Goal: Information Seeking & Learning: Compare options

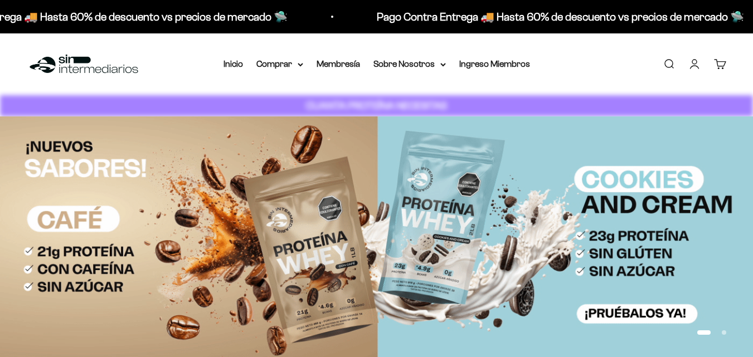
click at [695, 70] on link "Iniciar sesión" at bounding box center [695, 64] width 12 height 12
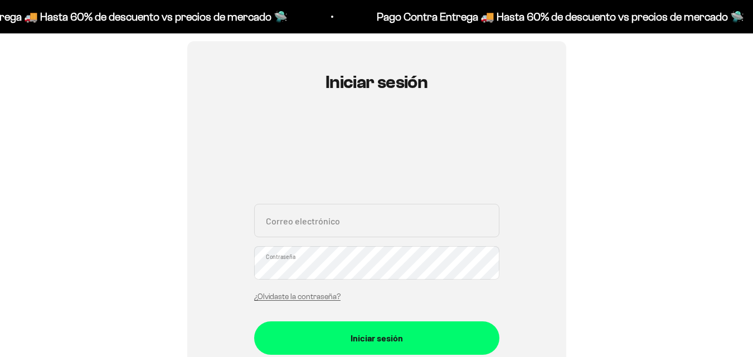
scroll to position [112, 0]
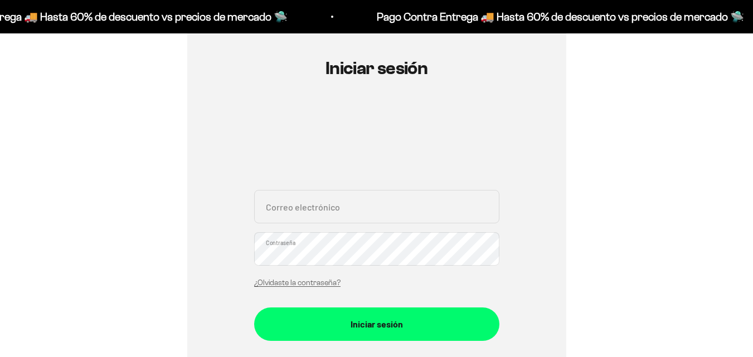
click at [357, 206] on input "Correo electrónico" at bounding box center [376, 206] width 245 height 33
click at [416, 213] on input "Correo electrónico" at bounding box center [376, 206] width 245 height 33
type input "valentinagarcia_11@hotmail.com"
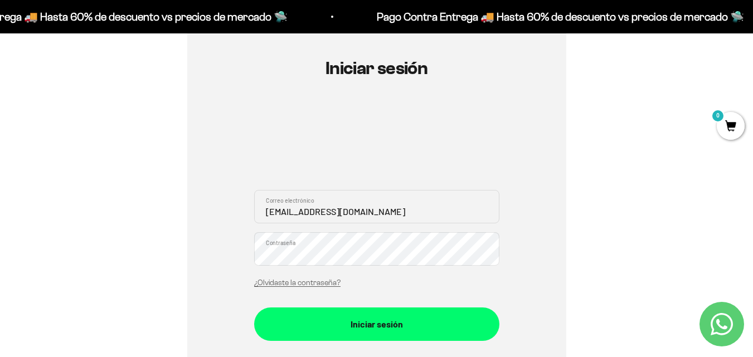
click at [413, 316] on button "Iniciar sesión" at bounding box center [376, 324] width 245 height 33
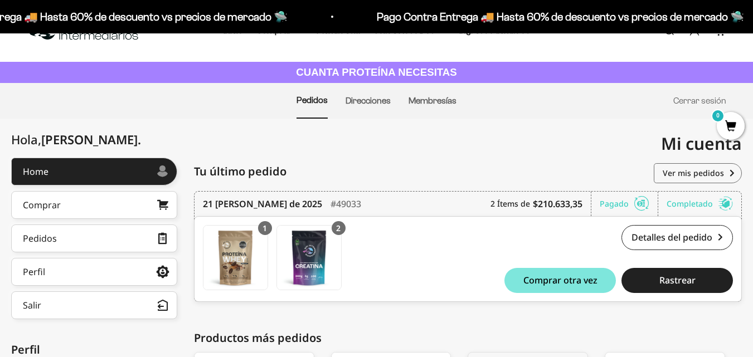
scroll to position [13, 0]
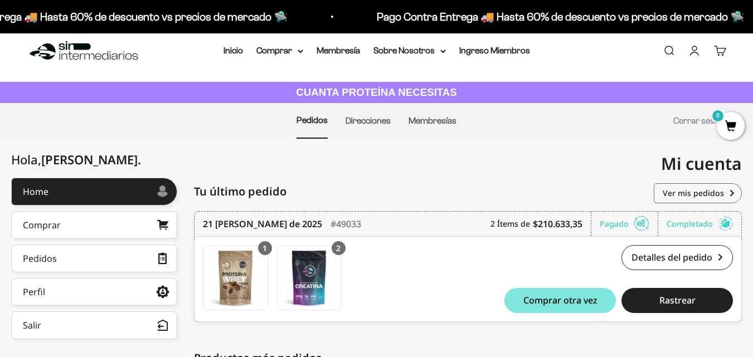
click at [130, 220] on link "Comprar" at bounding box center [94, 225] width 166 height 28
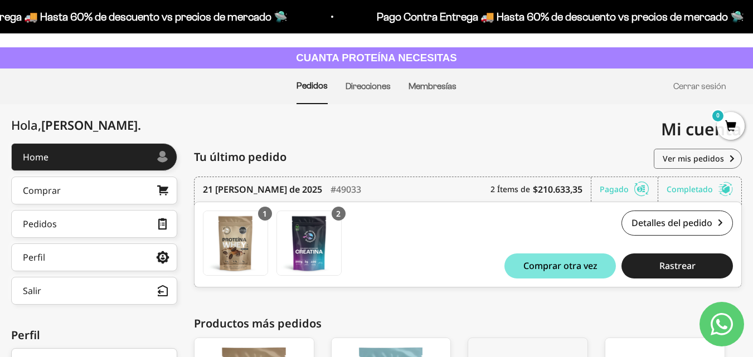
scroll to position [0, 0]
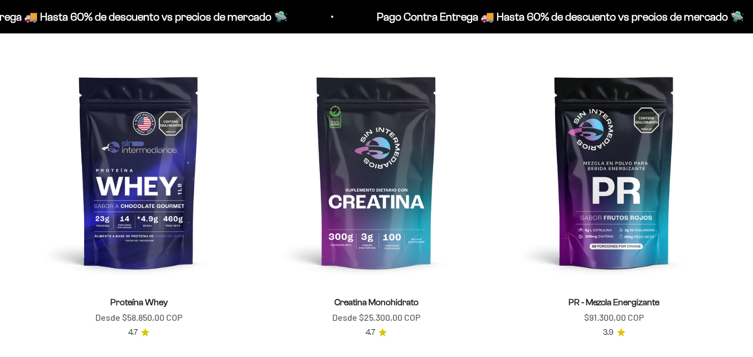
scroll to position [390, 0]
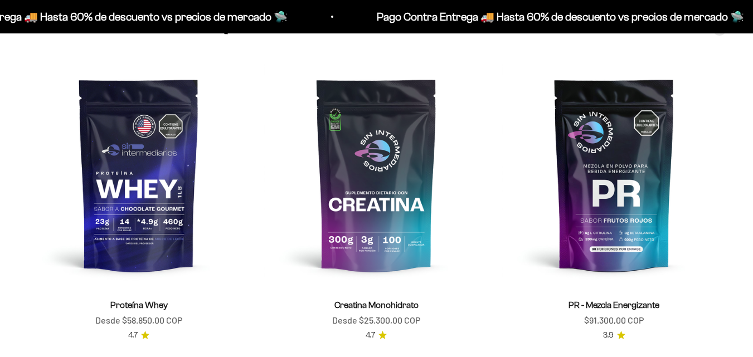
click at [377, 193] on img at bounding box center [376, 174] width 224 height 224
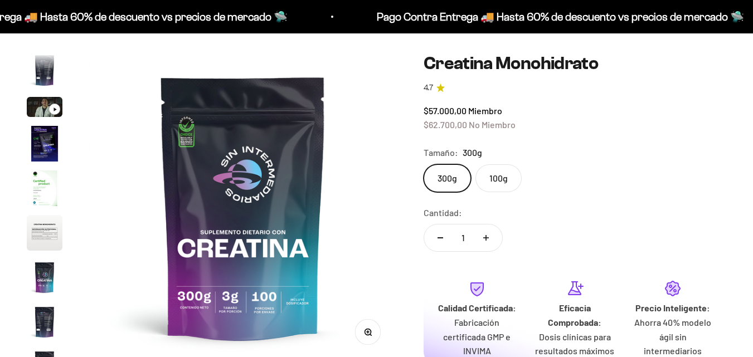
scroll to position [112, 0]
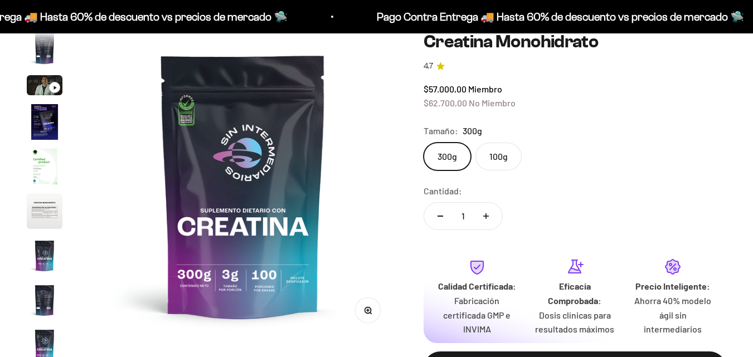
click at [487, 219] on icon "Aumentar cantidad" at bounding box center [486, 217] width 6 height 6
type input "3"
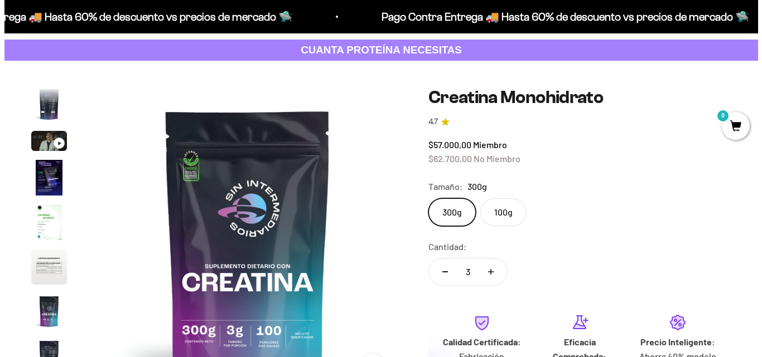
scroll to position [167, 0]
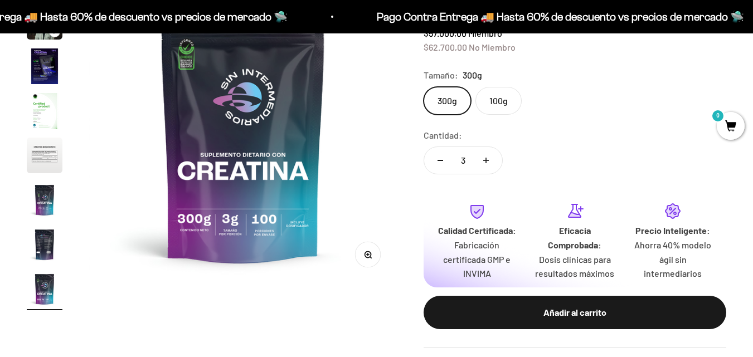
click at [566, 313] on div "Añadir al carrito" at bounding box center [575, 313] width 258 height 14
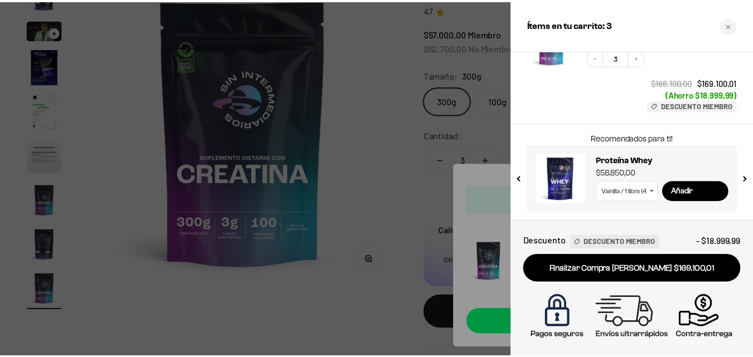
scroll to position [0, 0]
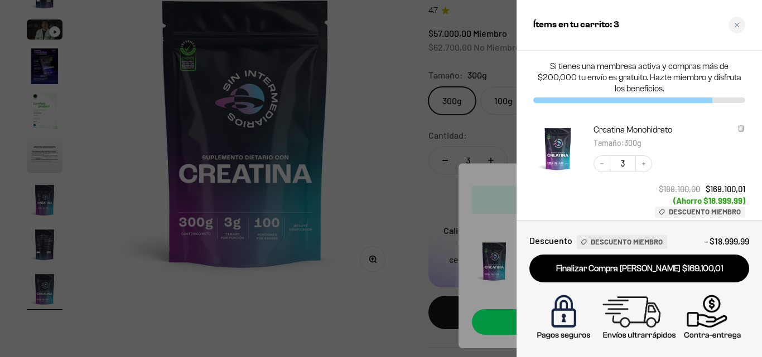
click at [734, 26] on icon "Close cart" at bounding box center [737, 25] width 6 height 6
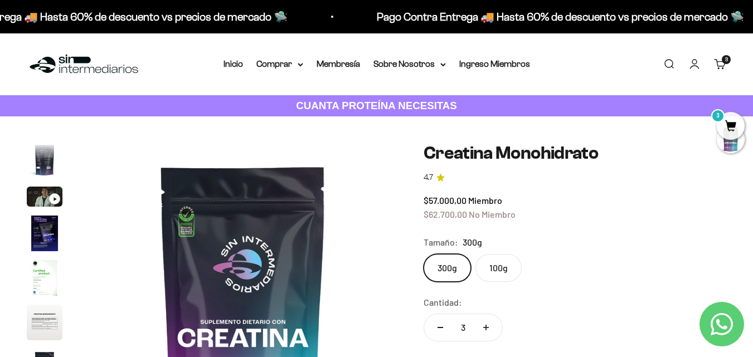
click at [117, 71] on img at bounding box center [84, 64] width 114 height 24
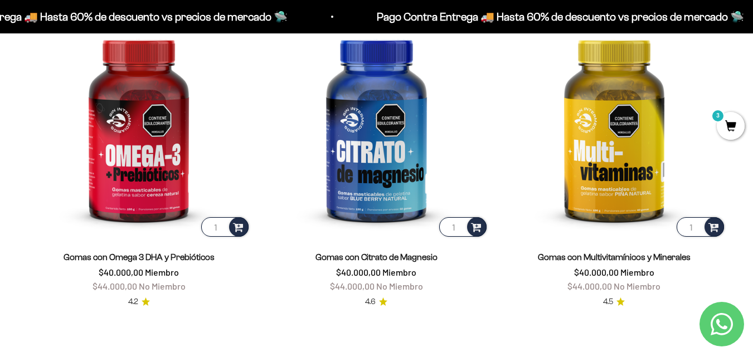
scroll to position [1387, 0]
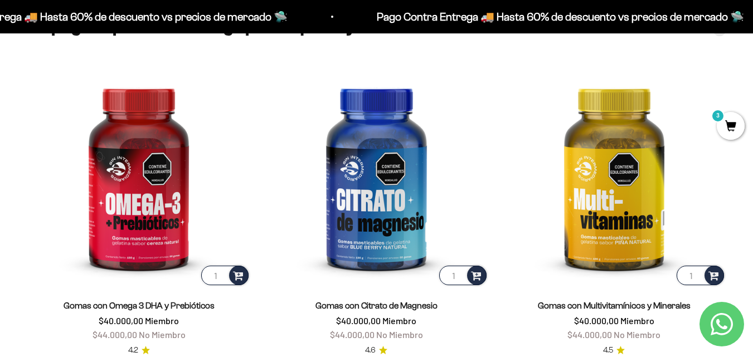
click at [725, 119] on span "3" at bounding box center [731, 126] width 28 height 28
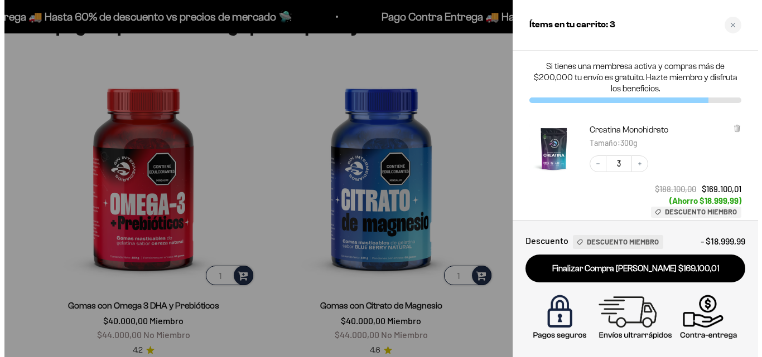
scroll to position [1395, 0]
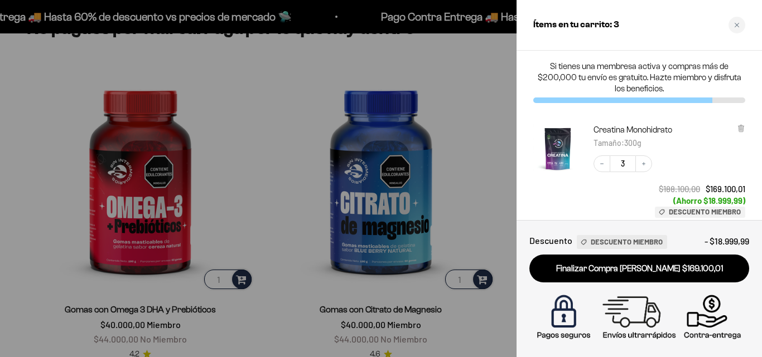
click at [740, 27] on div "Close cart" at bounding box center [736, 25] width 17 height 17
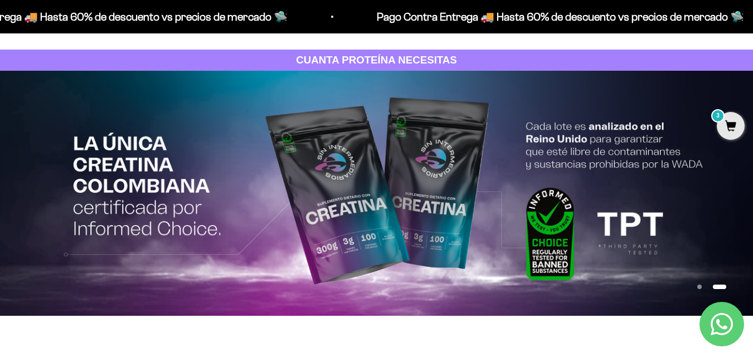
scroll to position [0, 0]
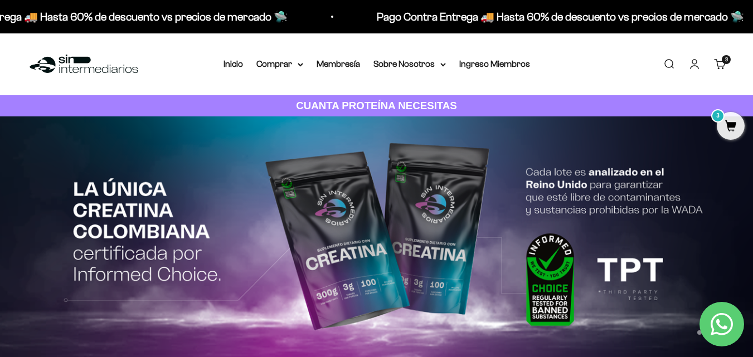
click at [280, 65] on summary "Comprar" at bounding box center [279, 64] width 47 height 14
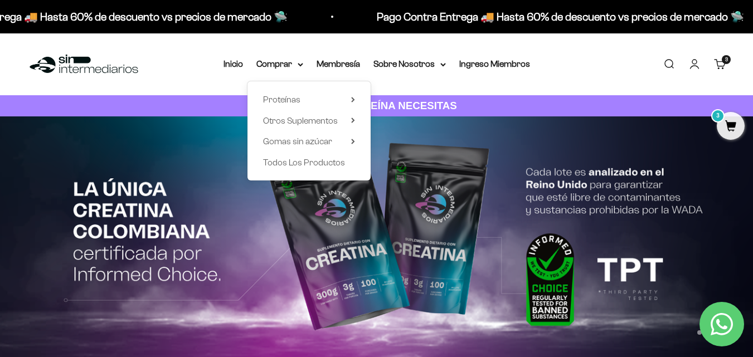
click at [334, 169] on span "Todos Los Productos" at bounding box center [304, 163] width 82 height 14
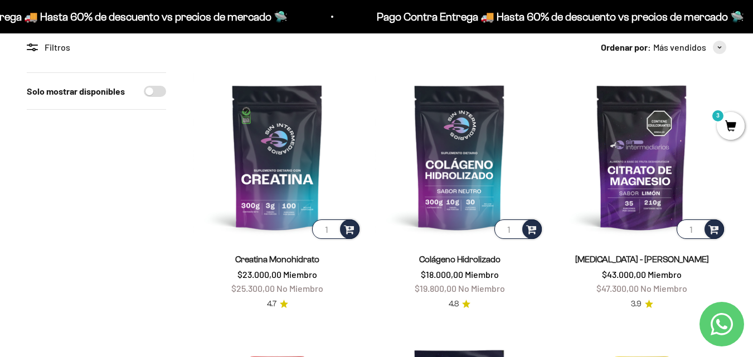
scroll to position [112, 0]
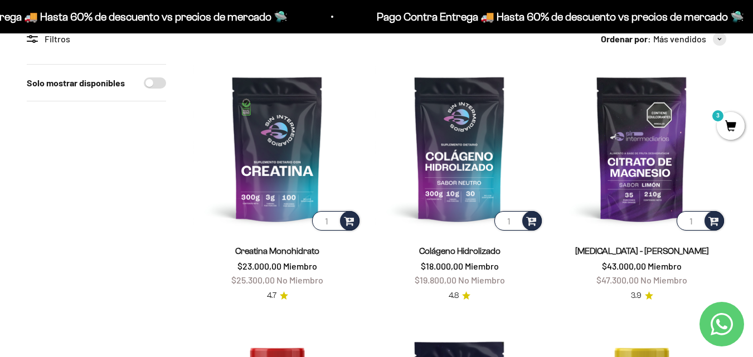
click at [162, 81] on input "Solo mostrar disponibles" at bounding box center [155, 82] width 22 height 11
checkbox input "true"
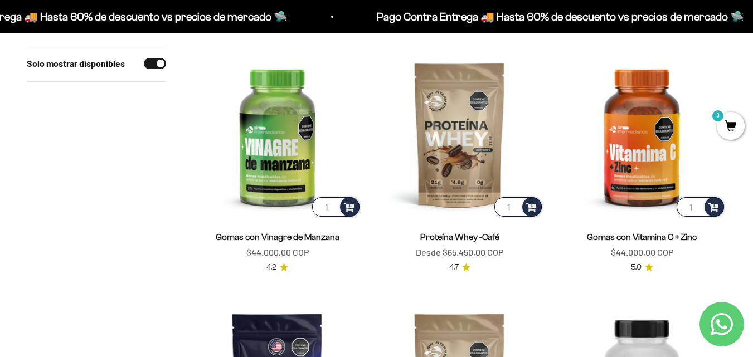
scroll to position [1338, 0]
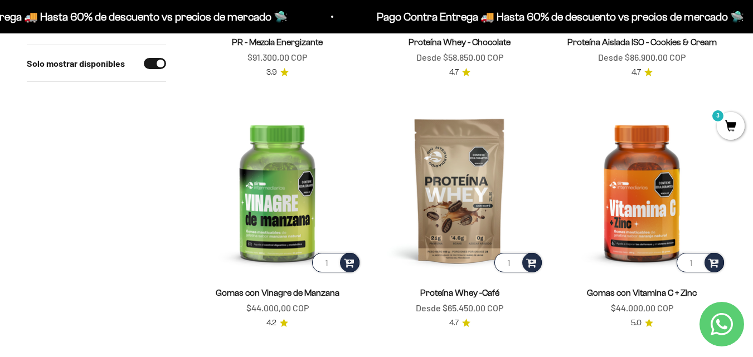
click at [614, 198] on img at bounding box center [642, 190] width 169 height 169
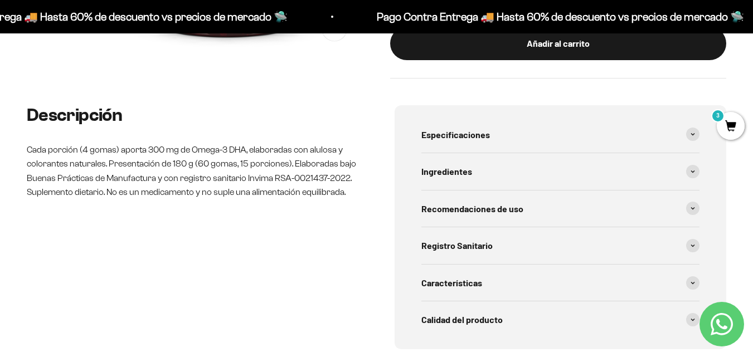
scroll to position [390, 0]
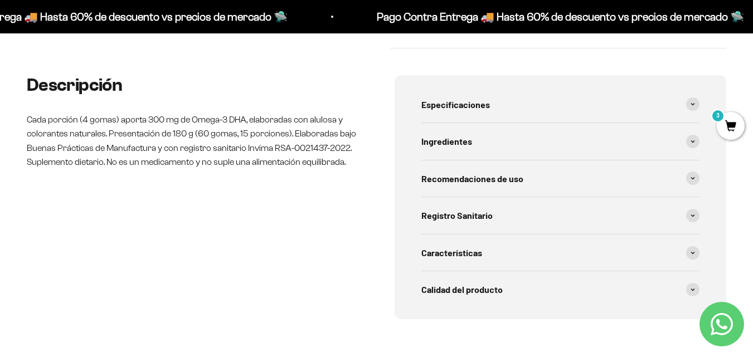
click at [448, 114] on div "Especificaciones" at bounding box center [560, 104] width 279 height 37
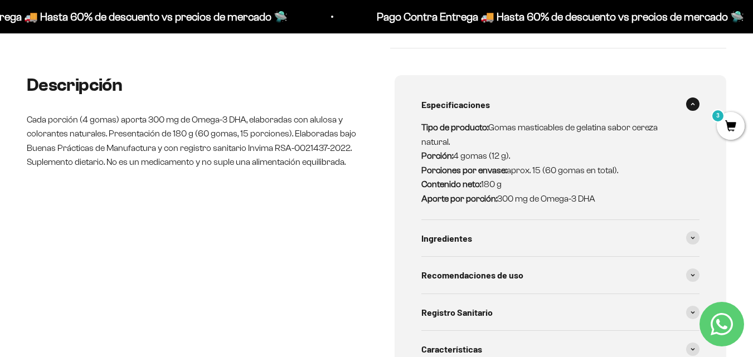
click at [448, 114] on div "Especificaciones" at bounding box center [560, 104] width 279 height 37
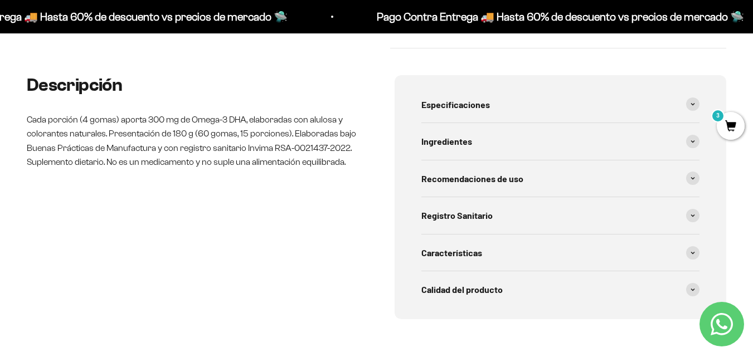
click at [461, 181] on span "Recomendaciones de uso" at bounding box center [472, 179] width 102 height 14
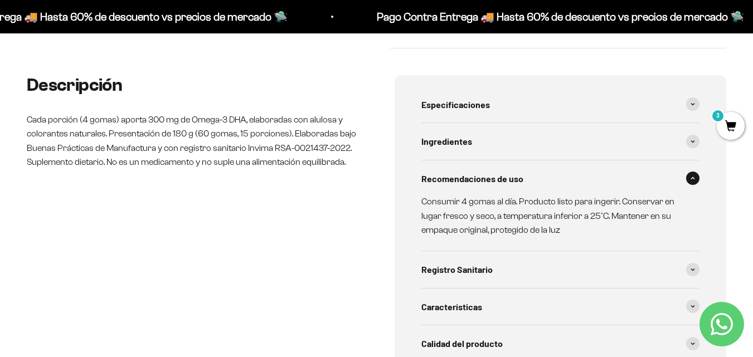
click at [461, 181] on span "Recomendaciones de uso" at bounding box center [472, 179] width 102 height 14
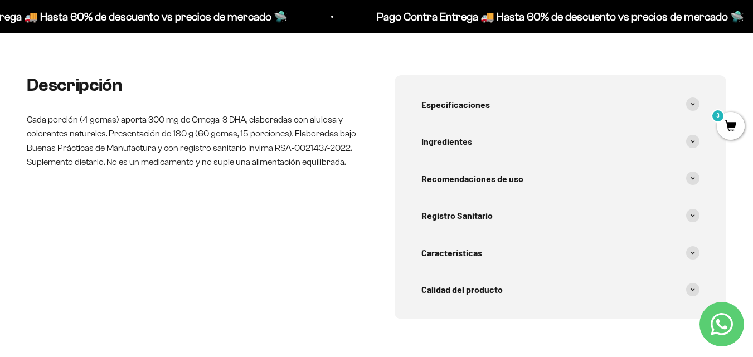
click at [447, 247] on span "Características" at bounding box center [451, 253] width 61 height 14
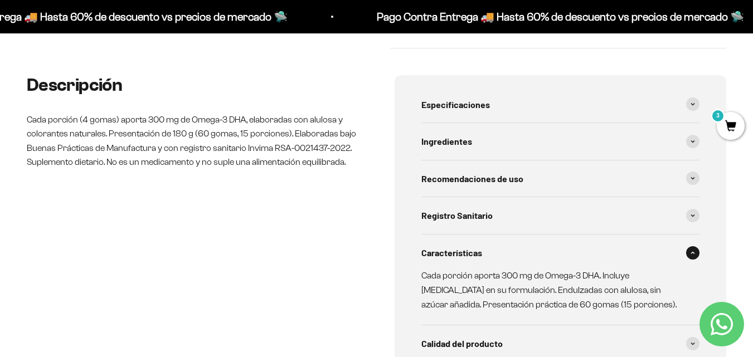
click at [447, 247] on span "Características" at bounding box center [451, 253] width 61 height 14
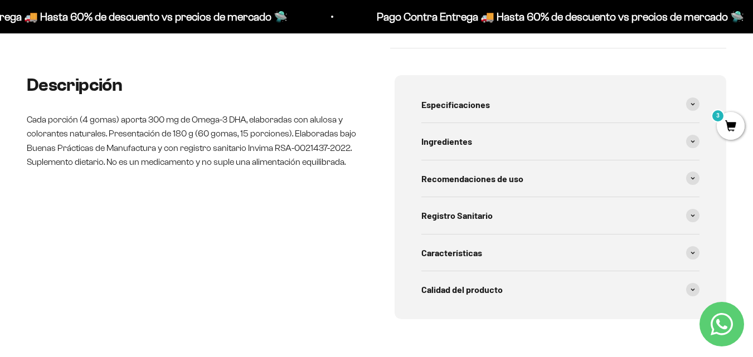
click at [463, 251] on span "Características" at bounding box center [451, 253] width 61 height 14
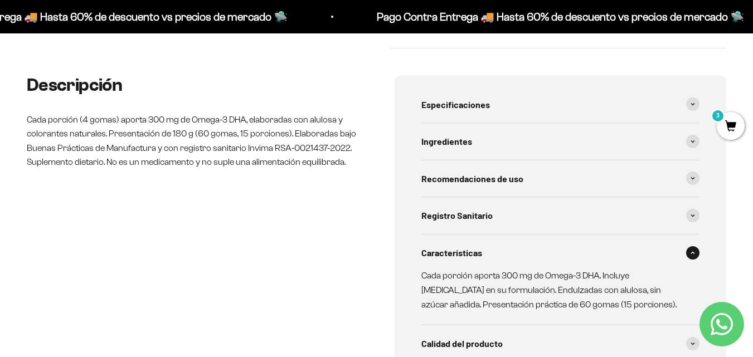
click at [463, 251] on span "Características" at bounding box center [451, 253] width 61 height 14
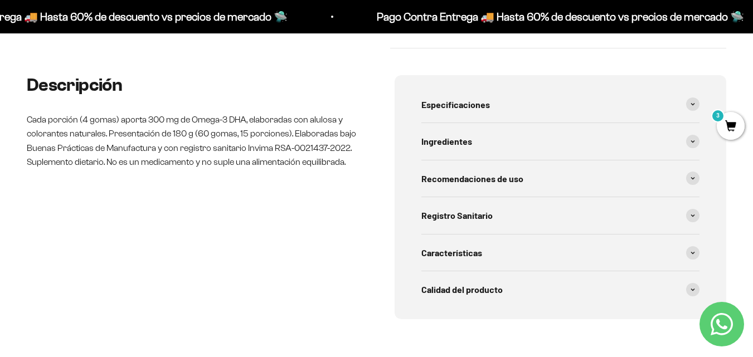
click at [450, 195] on div "Recomendaciones de uso" at bounding box center [560, 179] width 279 height 37
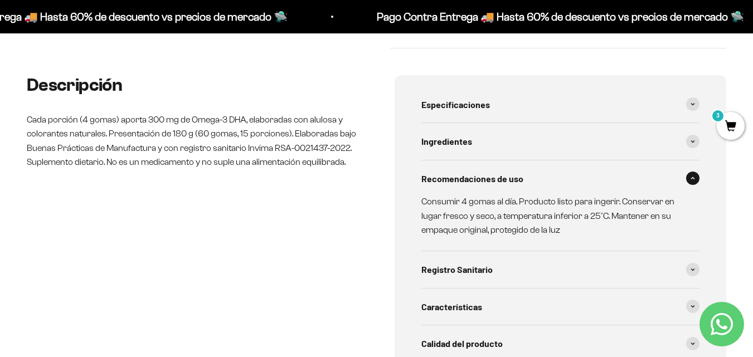
click at [449, 187] on div "Recomendaciones de uso" at bounding box center [560, 179] width 279 height 37
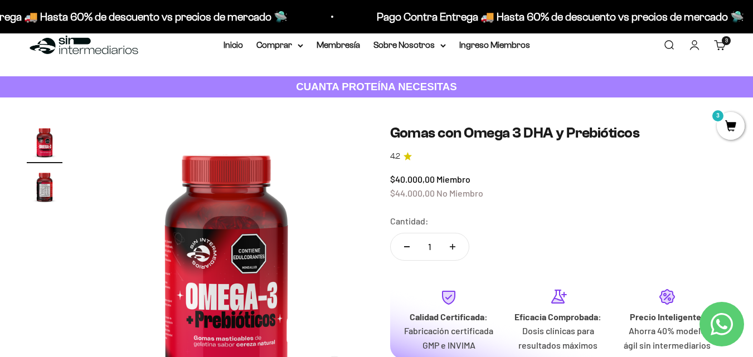
scroll to position [0, 0]
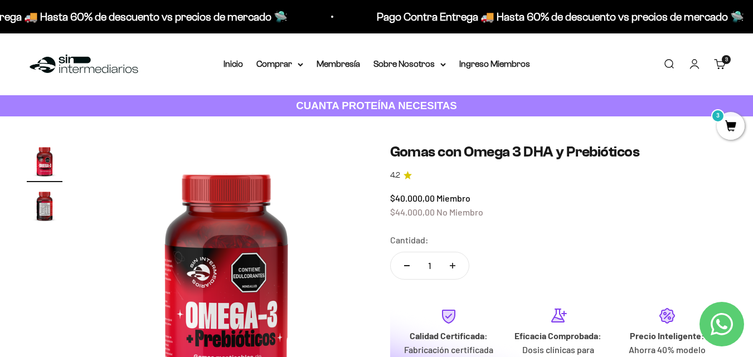
click at [88, 75] on img at bounding box center [84, 64] width 114 height 24
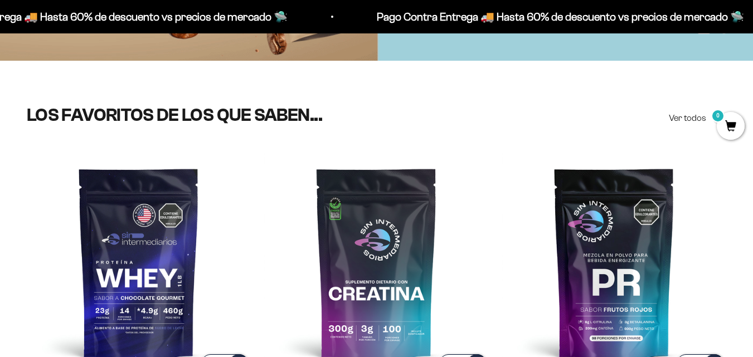
scroll to position [613, 0]
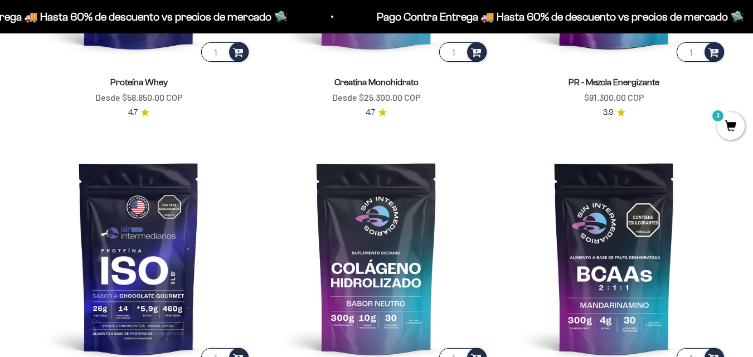
click at [724, 128] on span "3" at bounding box center [731, 126] width 28 height 28
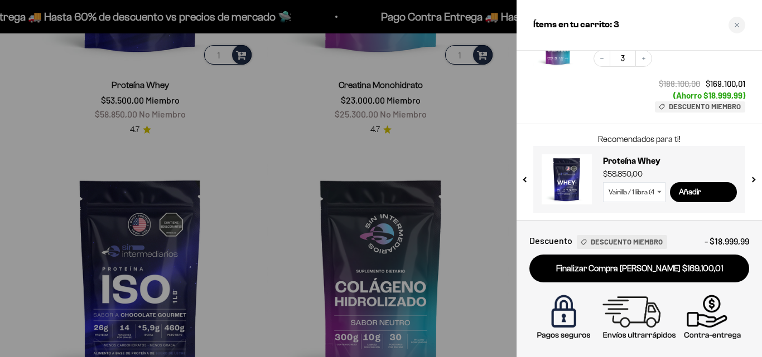
scroll to position [106, 0]
click at [559, 264] on link "Finalizar Compra [PERSON_NAME] $169.100,01" at bounding box center [639, 269] width 220 height 28
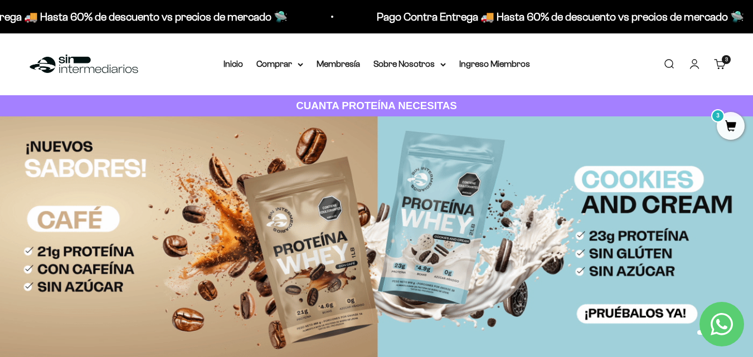
click at [90, 69] on img at bounding box center [84, 64] width 114 height 24
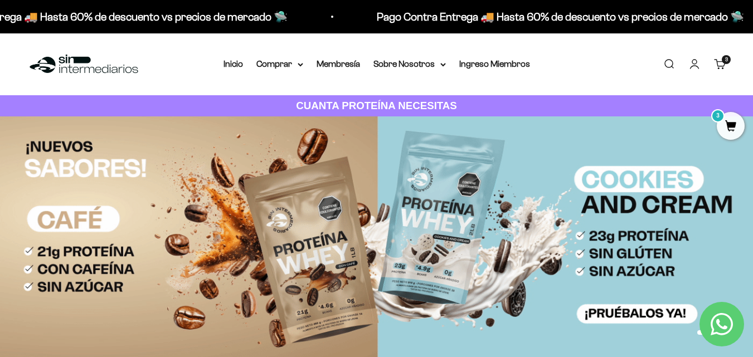
click at [136, 73] on img at bounding box center [84, 64] width 114 height 24
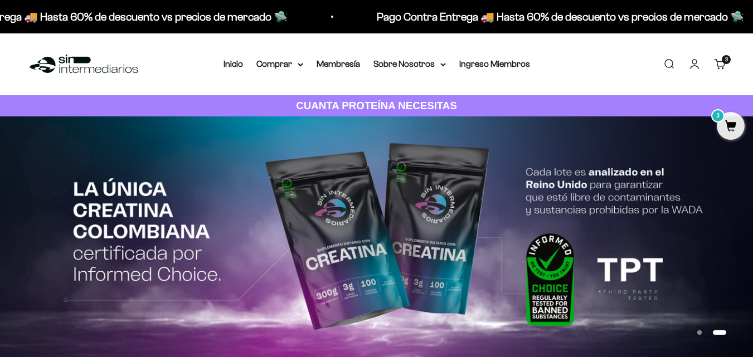
click at [283, 65] on summary "Comprar" at bounding box center [279, 64] width 47 height 14
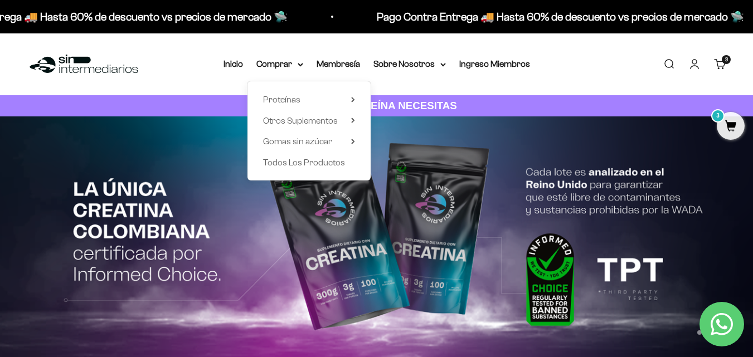
click at [295, 161] on span "Todos Los Productos" at bounding box center [304, 162] width 82 height 9
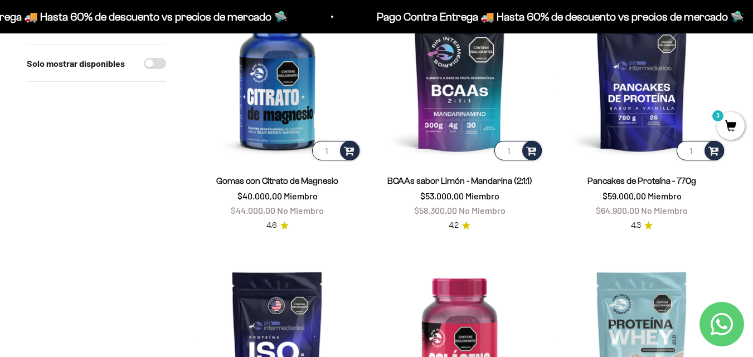
scroll to position [669, 0]
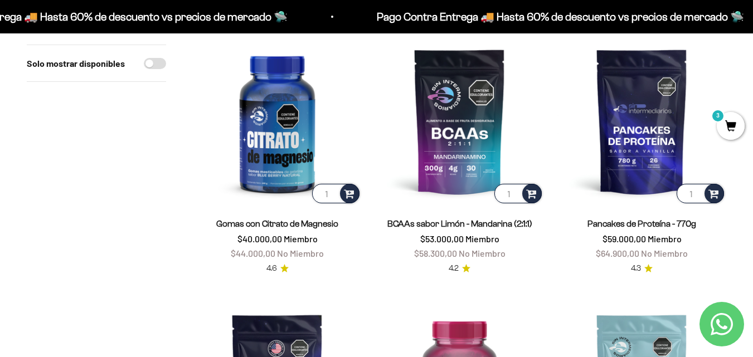
click at [660, 128] on img at bounding box center [642, 121] width 169 height 169
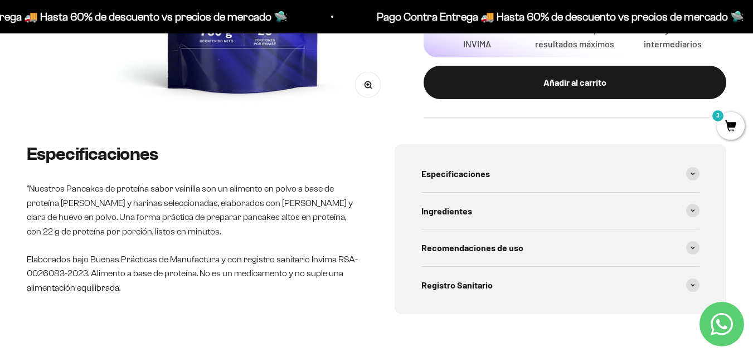
scroll to position [390, 0]
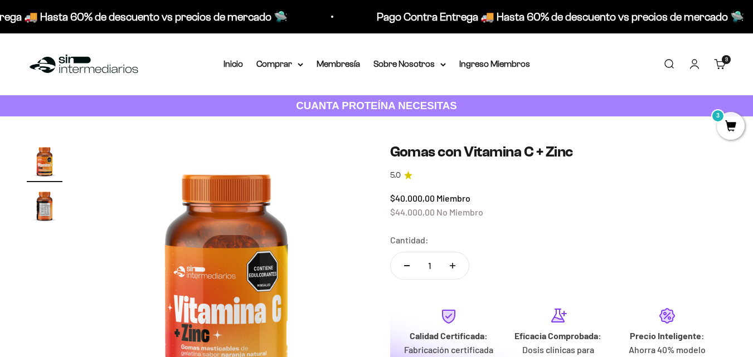
click at [236, 66] on link "Inicio" at bounding box center [234, 63] width 20 height 9
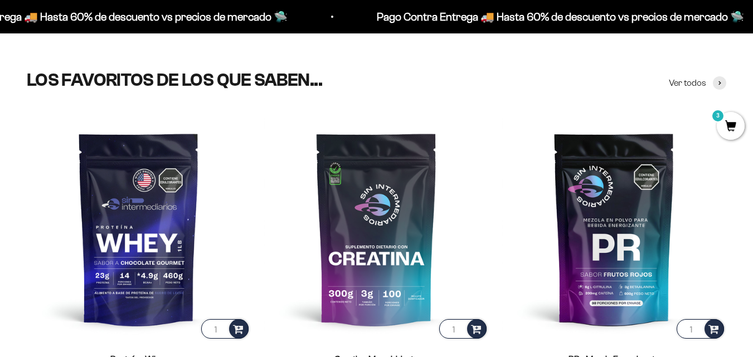
scroll to position [333, 0]
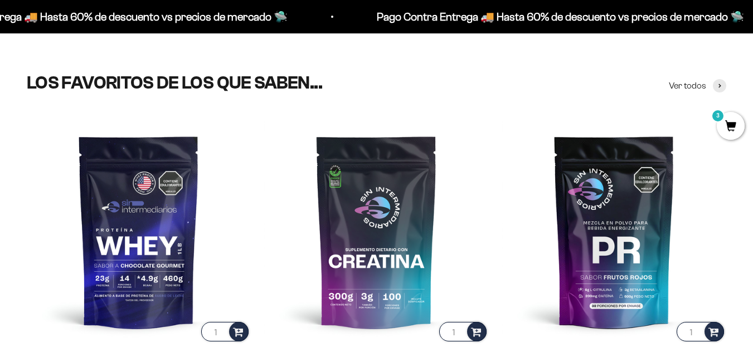
click at [152, 238] on img at bounding box center [139, 231] width 224 height 224
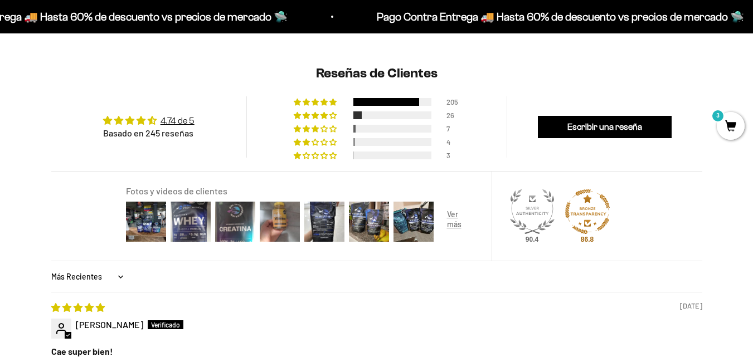
scroll to position [948, 0]
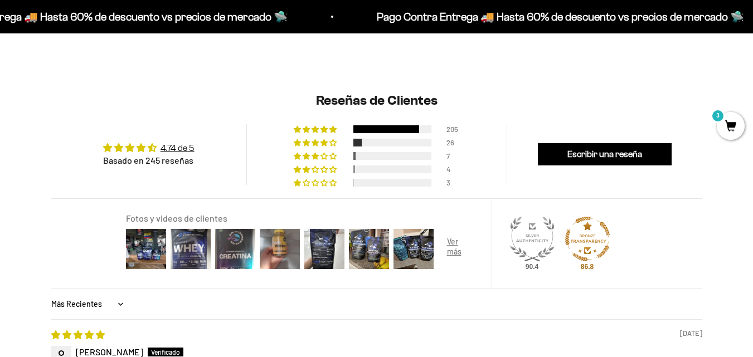
click at [563, 151] on link "Escribir una reseña" at bounding box center [605, 154] width 134 height 22
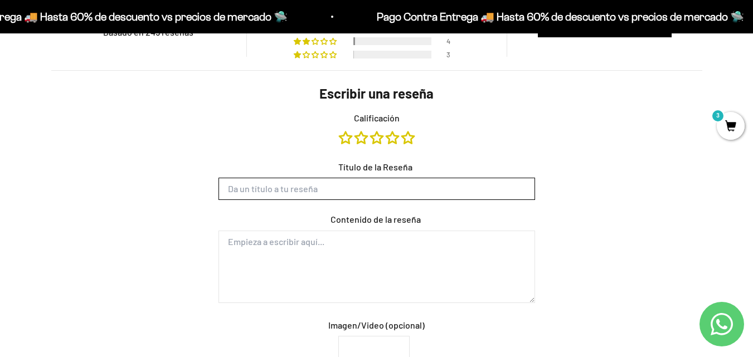
scroll to position [1035, 0]
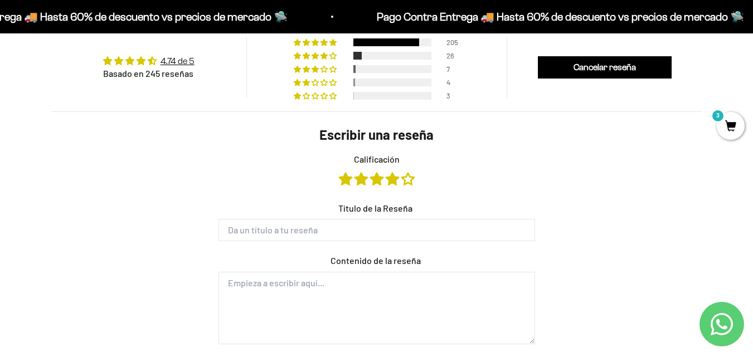
click at [391, 181] on link "4 stars" at bounding box center [394, 179] width 16 height 12
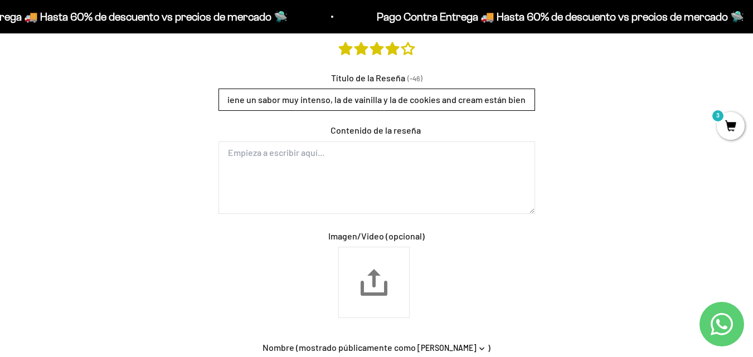
scroll to position [1167, 0]
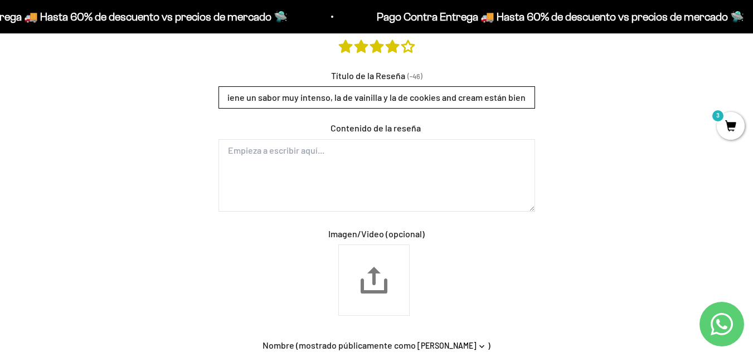
click at [439, 98] on input "Mi favorita es la de chocolate, tiene muy buen sabor. La de café tiene un sabor…" at bounding box center [377, 97] width 317 height 22
type input "Mi favorita es la de chocolate, tiene muy buen sabor. La de café tiene un sabor…"
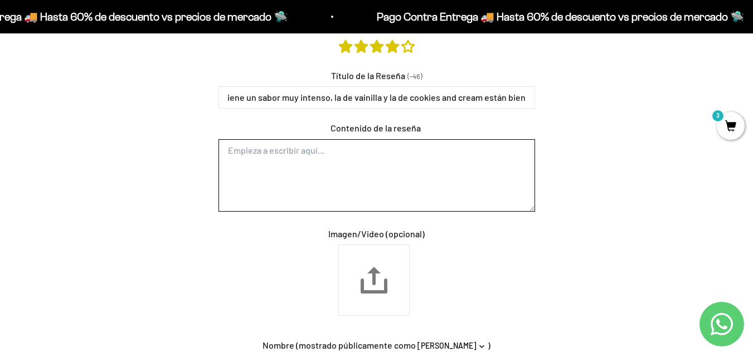
scroll to position [0, 0]
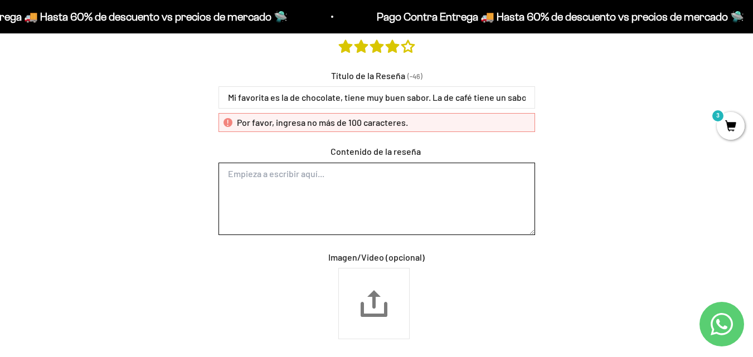
click at [390, 182] on textarea "Contenido de la reseña" at bounding box center [377, 199] width 317 height 72
paste textarea "Mi favorita es la de chocolate, tiene muy buen sabor. La de café tiene un sabor…"
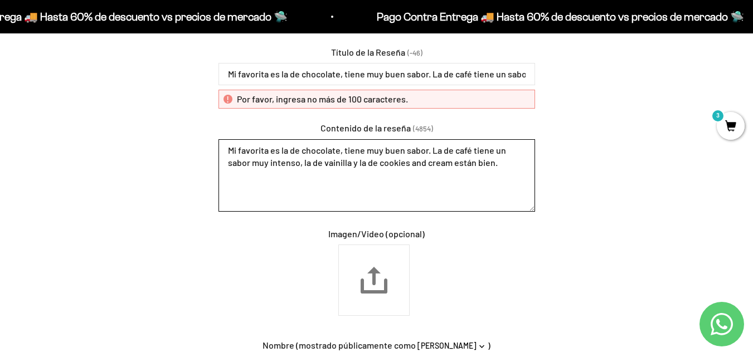
scroll to position [1190, 0]
type textarea "Mi favorita es la de chocolate, tiene muy buen sabor. La de café tiene un sabor…"
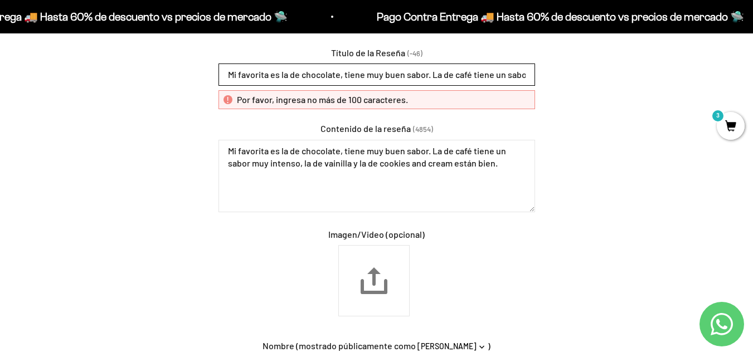
click at [348, 78] on input "Mi favorita es la de chocolate, tiene muy buen sabor. La de café tiene un sabor…" at bounding box center [377, 75] width 317 height 22
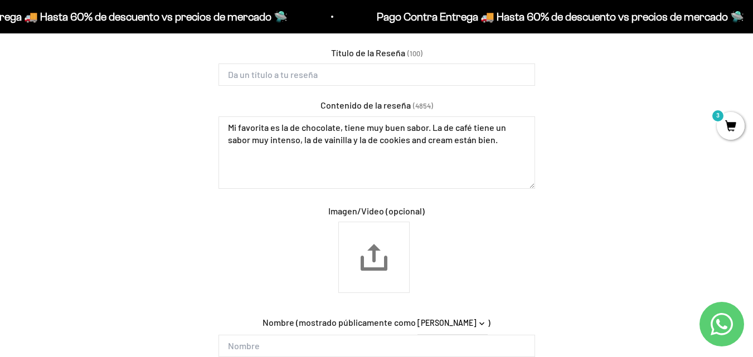
click at [270, 237] on div "Choose a review picture/video (optional)" at bounding box center [377, 260] width 317 height 77
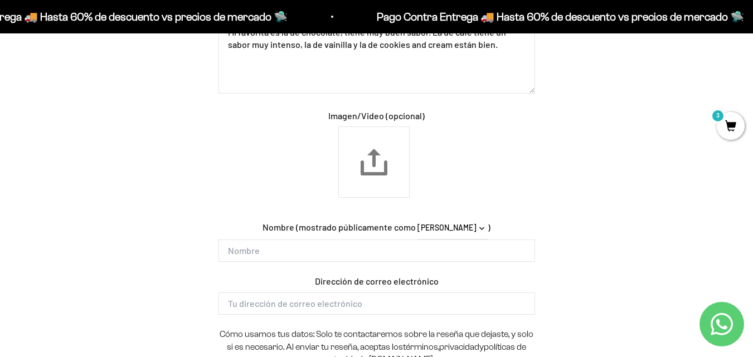
scroll to position [1287, 0]
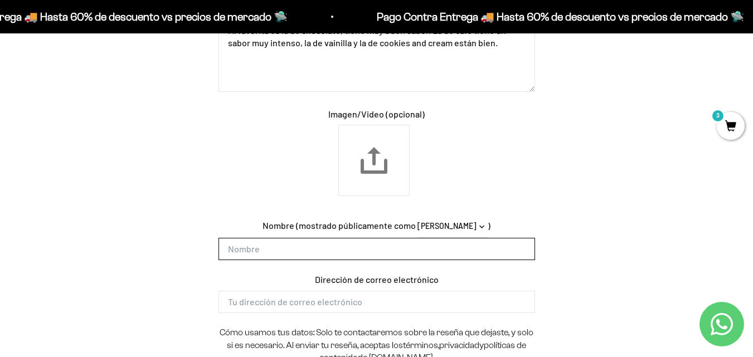
click at [279, 243] on input "Nombre" at bounding box center [377, 249] width 317 height 22
type input "[PERSON_NAME]"
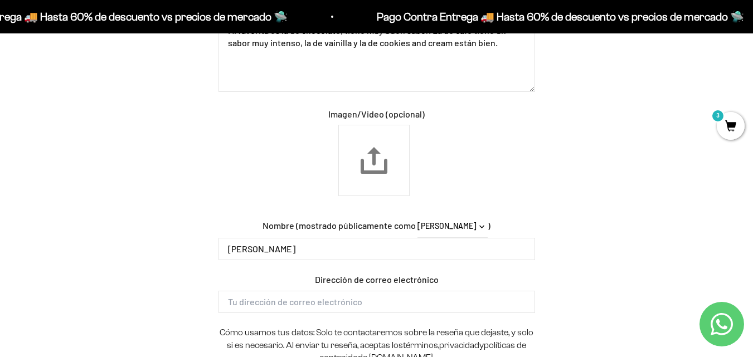
click at [175, 264] on div "Escribir una reseña Calificación Título de la Reseña (100) Contenido de la rese…" at bounding box center [376, 143] width 651 height 568
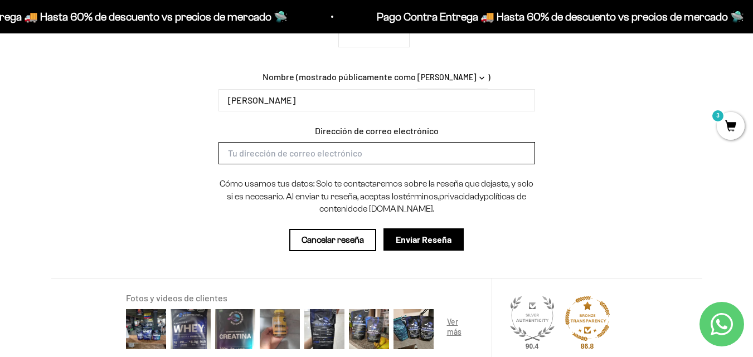
click at [269, 152] on input "Dirección de correo electrónico" at bounding box center [377, 153] width 317 height 22
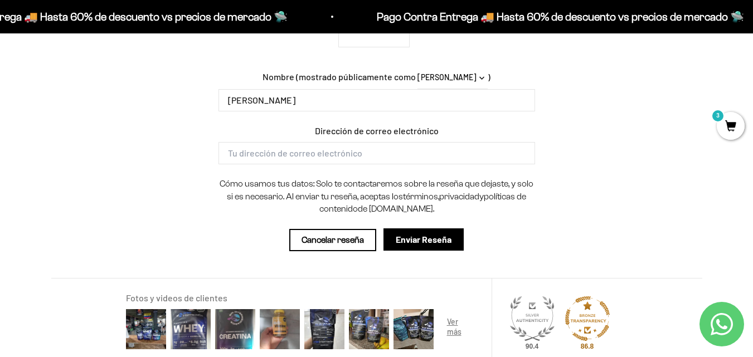
click at [483, 231] on div "Cancelar reseña Enviar Reseña" at bounding box center [377, 240] width 317 height 23
click at [452, 234] on input "Enviar Reseña" at bounding box center [424, 240] width 80 height 22
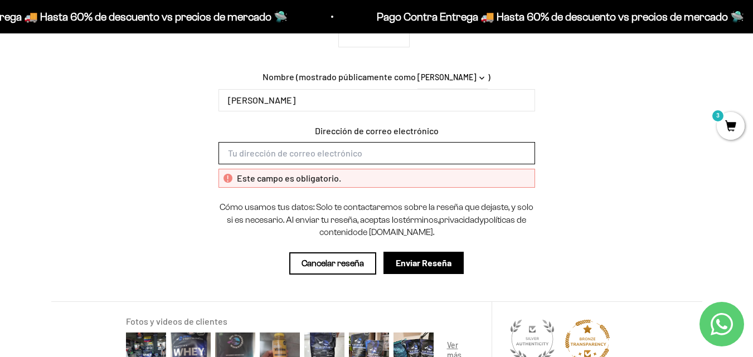
click at [357, 150] on input "Dirección de correo electrónico" at bounding box center [377, 153] width 317 height 22
type input "valentinagarcia_11@hotmail.com"
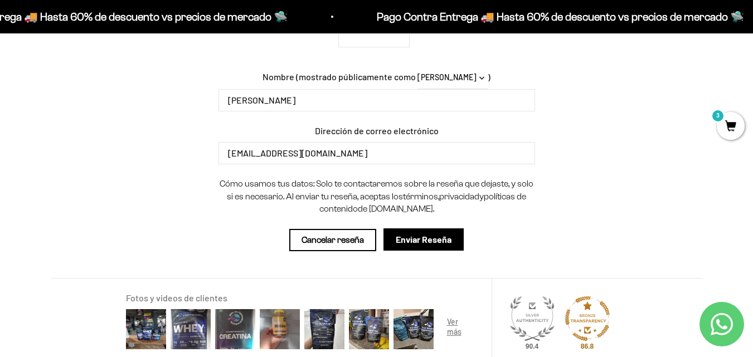
click at [420, 248] on input "Enviar Reseña" at bounding box center [424, 240] width 80 height 22
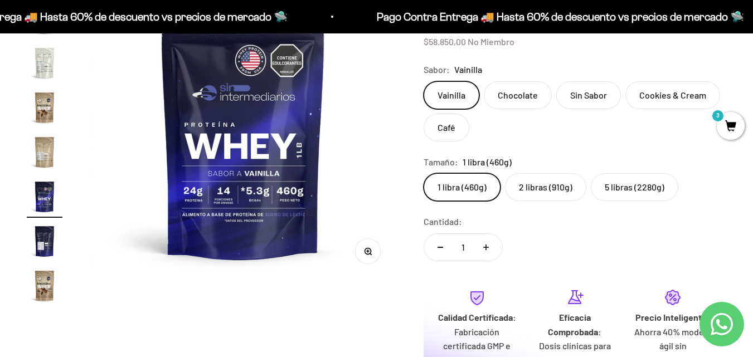
scroll to position [0, 0]
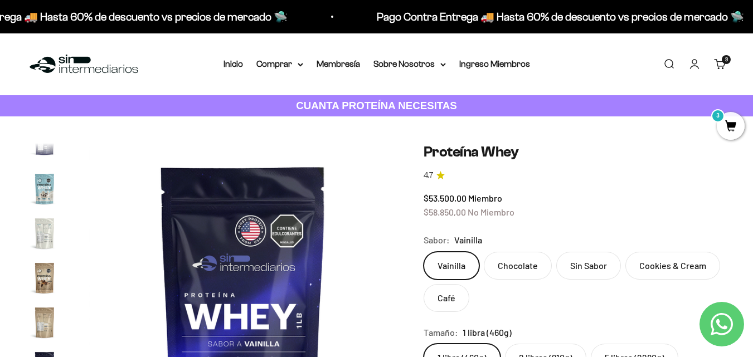
click at [270, 59] on summary "Comprar" at bounding box center [279, 64] width 47 height 14
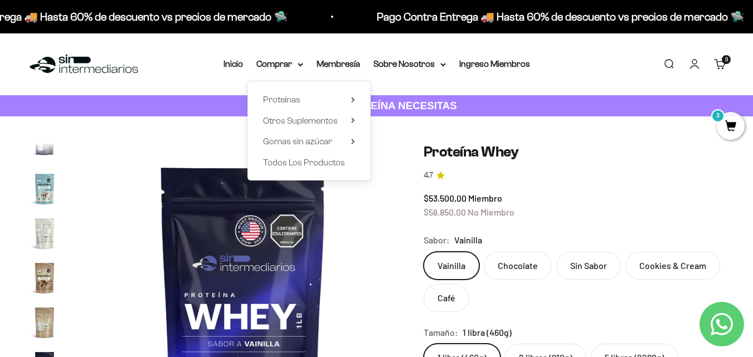
click at [284, 162] on span "Todos Los Productos" at bounding box center [304, 162] width 82 height 9
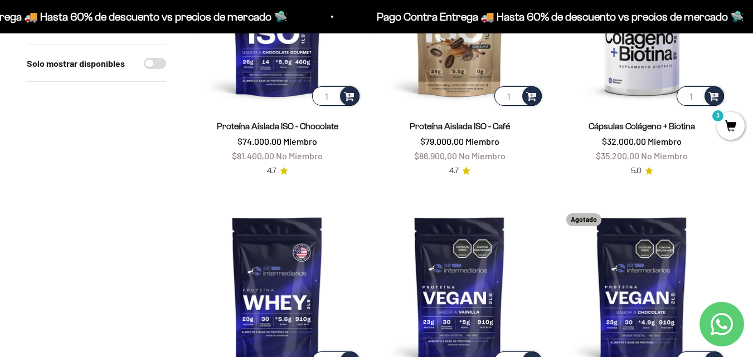
scroll to position [1840, 0]
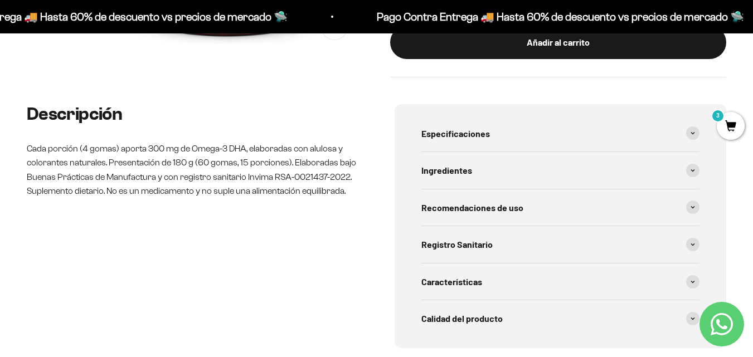
scroll to position [390, 0]
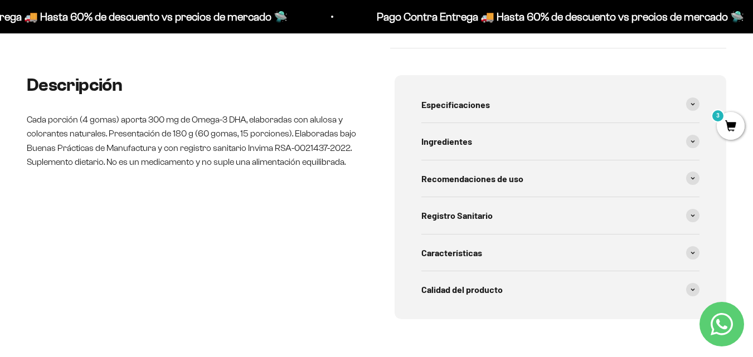
click at [469, 183] on span "Recomendaciones de uso" at bounding box center [472, 179] width 102 height 14
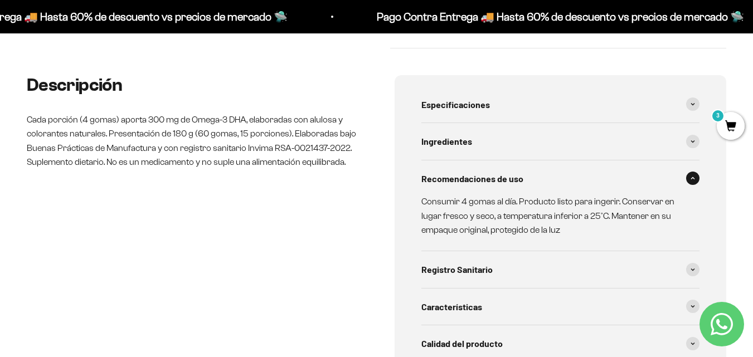
click at [469, 183] on span "Recomendaciones de uso" at bounding box center [472, 179] width 102 height 14
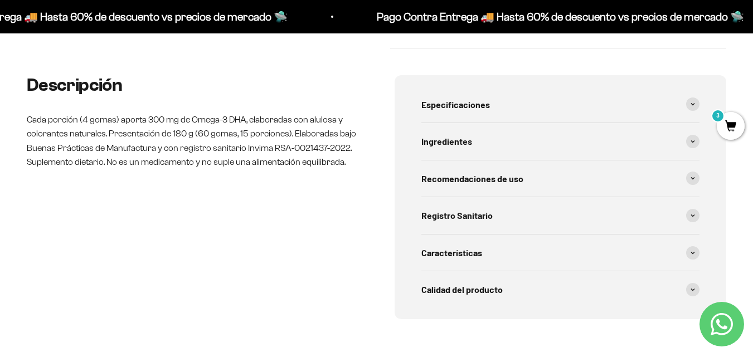
click at [467, 210] on span "Registro Sanitario" at bounding box center [456, 216] width 71 height 14
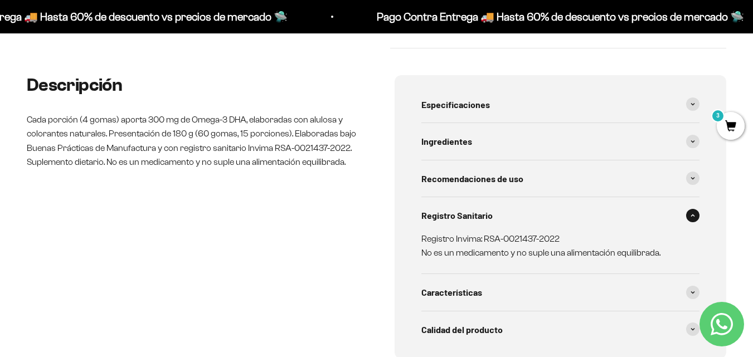
click at [467, 210] on span "Registro Sanitario" at bounding box center [456, 216] width 71 height 14
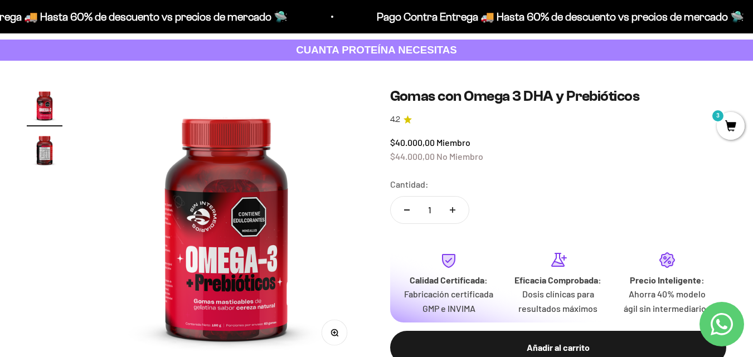
scroll to position [0, 0]
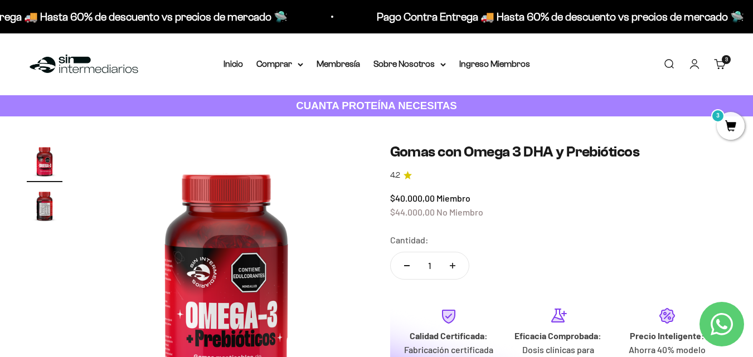
click at [459, 149] on h1 "Gomas con Omega 3 DHA y Prebióticos" at bounding box center [558, 151] width 337 height 17
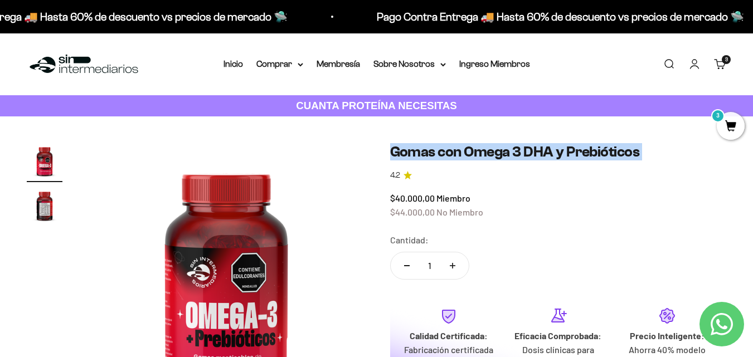
click at [459, 149] on h1 "Gomas con Omega 3 DHA y Prebióticos" at bounding box center [558, 151] width 337 height 17
copy h1 "Gomas con Omega 3 DHA y Prebióticos"
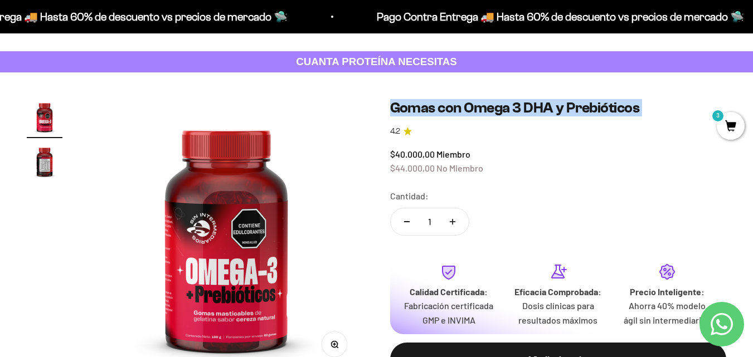
scroll to position [112, 0]
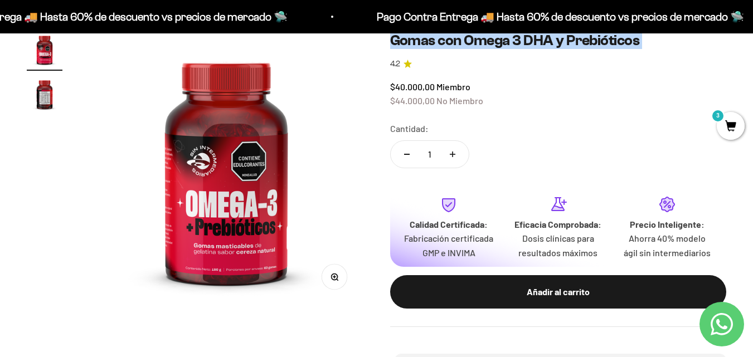
click at [50, 97] on img "Ir al artículo 2" at bounding box center [45, 94] width 36 height 36
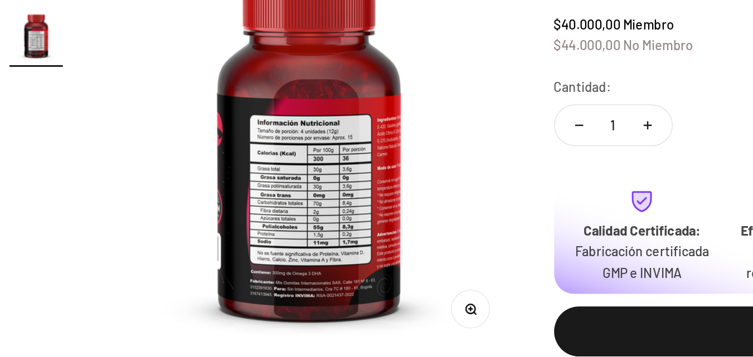
scroll to position [63, 0]
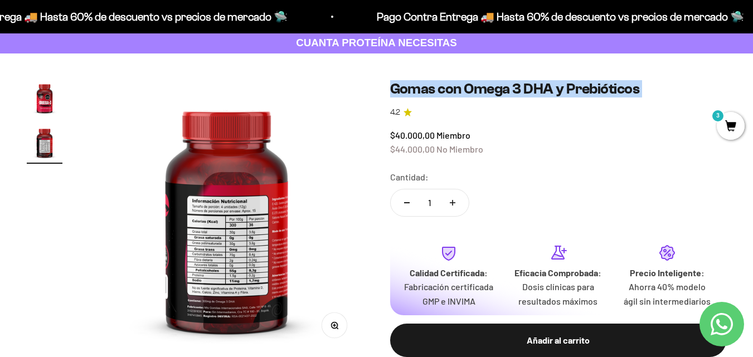
click at [336, 322] on icon "button" at bounding box center [335, 326] width 8 height 8
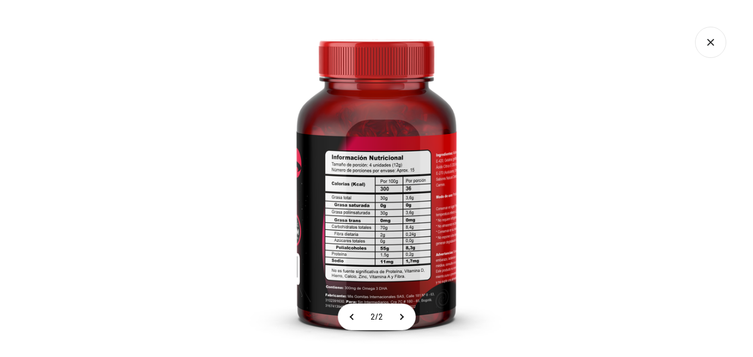
click at [370, 228] on img at bounding box center [376, 178] width 357 height 357
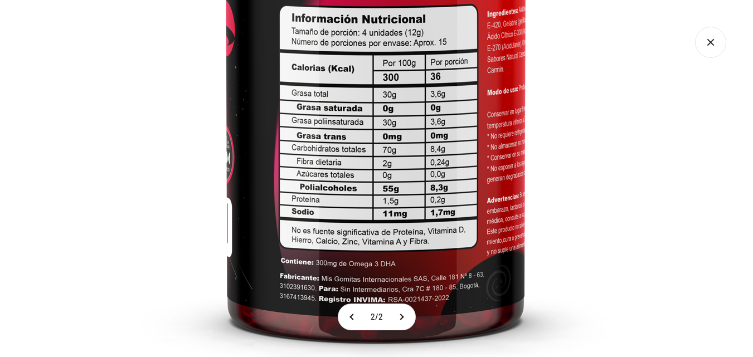
click at [382, 154] on img at bounding box center [375, 57] width 669 height 669
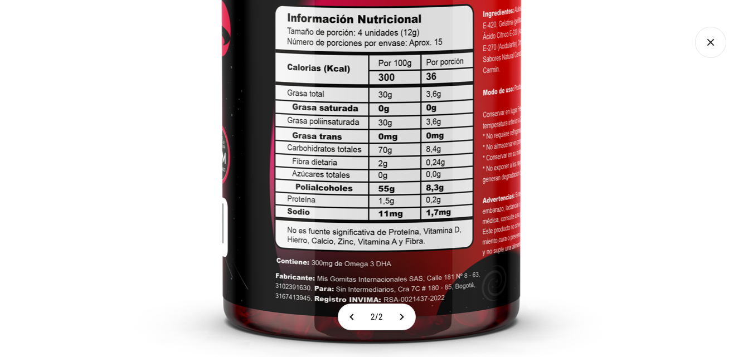
click at [421, 178] on img at bounding box center [371, 57] width 669 height 669
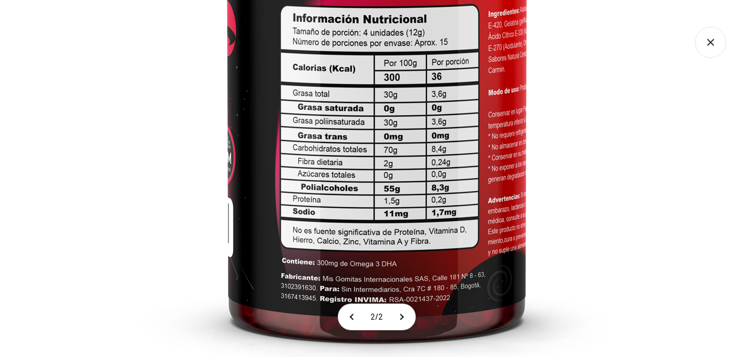
click at [711, 41] on icon "Cerrar galería" at bounding box center [710, 42] width 31 height 31
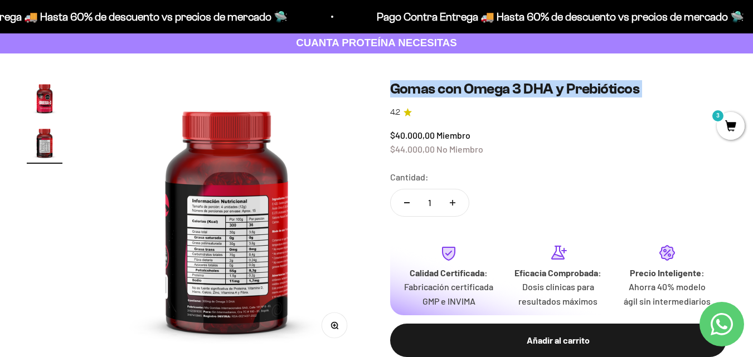
click at [507, 88] on h1 "Gomas con Omega 3 DHA y Prebióticos" at bounding box center [558, 88] width 337 height 17
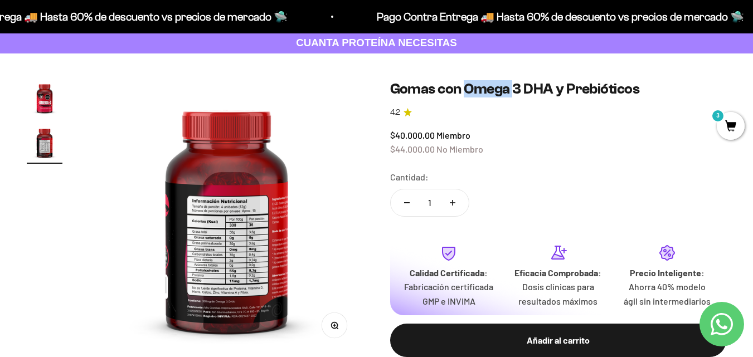
click at [507, 88] on h1 "Gomas con Omega 3 DHA y Prebióticos" at bounding box center [558, 88] width 337 height 17
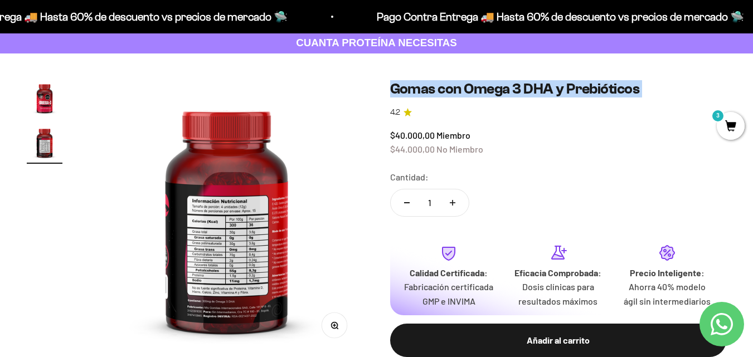
click at [507, 88] on h1 "Gomas con Omega 3 DHA y Prebióticos" at bounding box center [558, 88] width 337 height 17
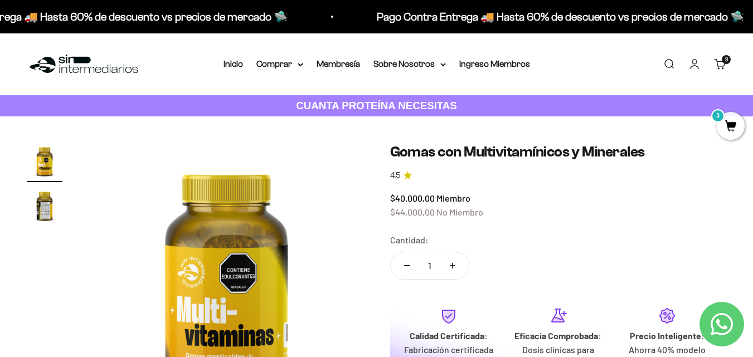
click at [443, 152] on h1 "Gomas con Multivitamínicos y Minerales" at bounding box center [558, 151] width 337 height 17
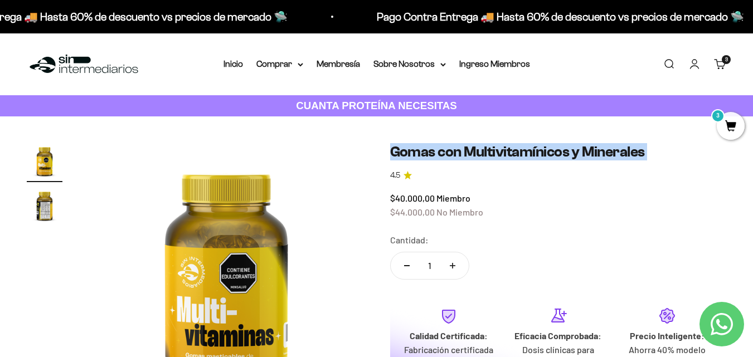
click at [443, 152] on h1 "Gomas con Multivitamínicos y Minerales" at bounding box center [558, 151] width 337 height 17
copy h1 "Gomas con Multivitamínicos y Minerales"
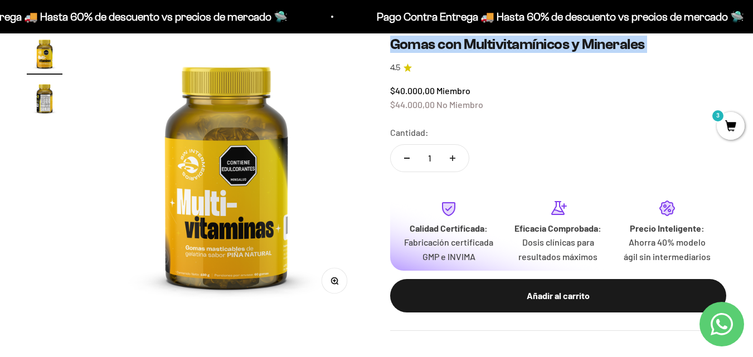
scroll to position [112, 0]
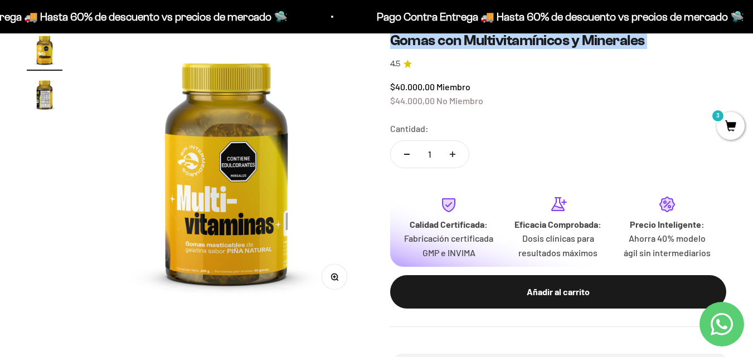
click at [474, 41] on h1 "Gomas con Multivitamínicos y Minerales" at bounding box center [558, 40] width 337 height 17
click at [339, 283] on button "Zoom" at bounding box center [334, 276] width 25 height 25
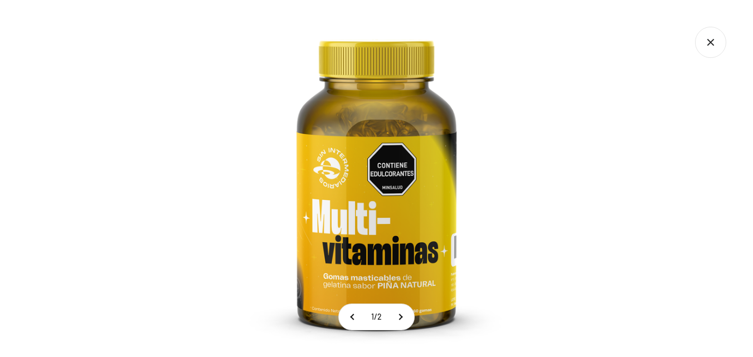
click at [403, 317] on button at bounding box center [400, 317] width 28 height 26
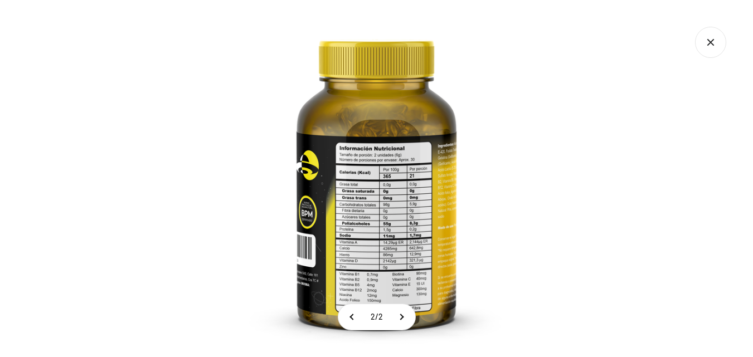
click at [390, 229] on img at bounding box center [376, 178] width 357 height 357
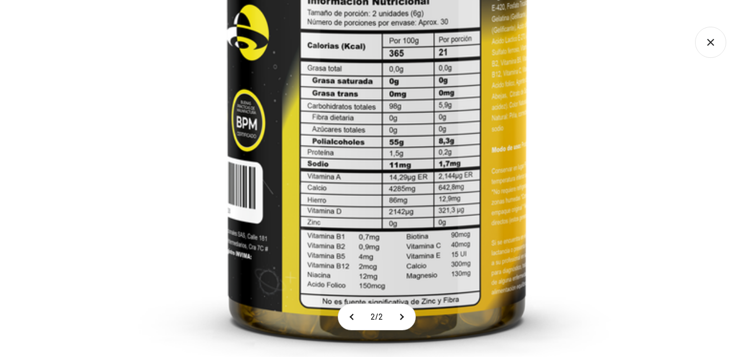
click at [442, 290] on img at bounding box center [376, 57] width 669 height 669
click at [712, 37] on icon "Cerrar galería" at bounding box center [710, 42] width 31 height 31
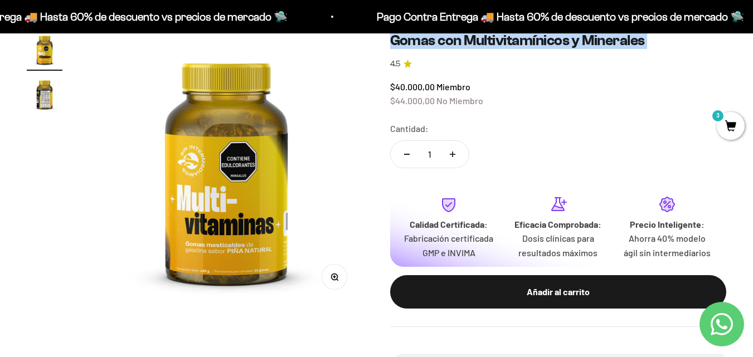
click at [511, 46] on h1 "Gomas con Multivitamínicos y Minerales" at bounding box center [558, 40] width 337 height 17
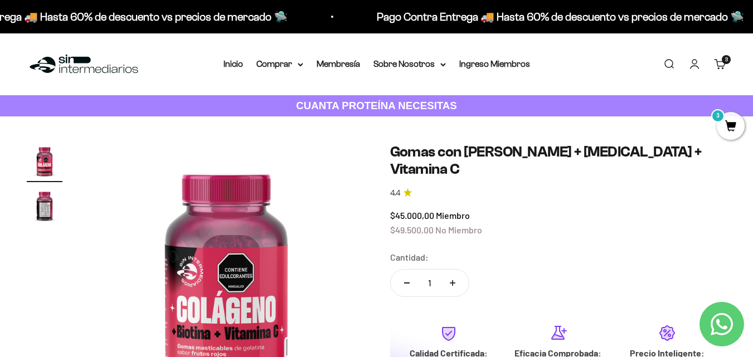
click at [441, 144] on h1 "Gomas con [PERSON_NAME] + [MEDICAL_DATA] + Vitamina C" at bounding box center [558, 160] width 337 height 35
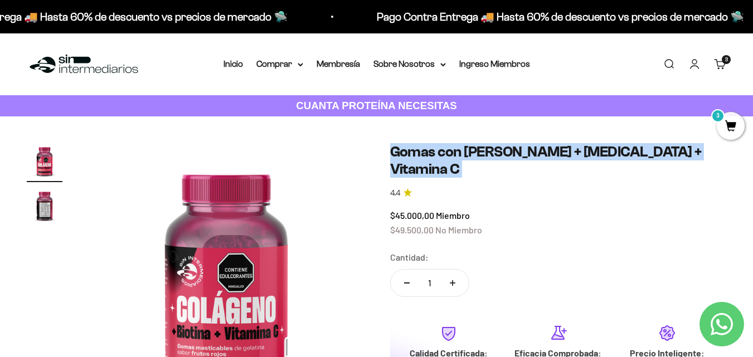
click at [441, 144] on h1 "Gomas con [PERSON_NAME] + [MEDICAL_DATA] + Vitamina C" at bounding box center [558, 160] width 337 height 35
copy h1 "Gomas con [PERSON_NAME] + [MEDICAL_DATA] + Vitamina C"
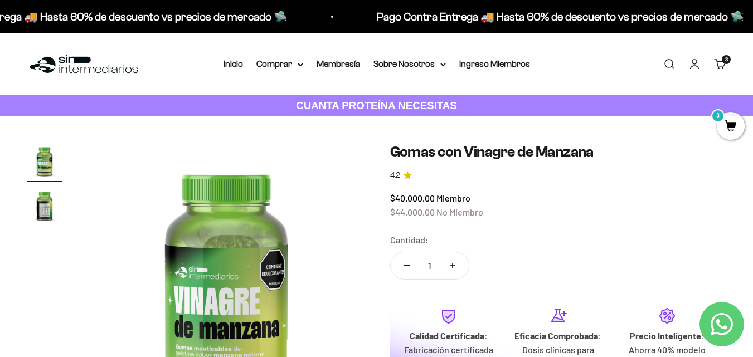
click at [440, 147] on h1 "Gomas con Vinagre de Manzana" at bounding box center [558, 151] width 337 height 17
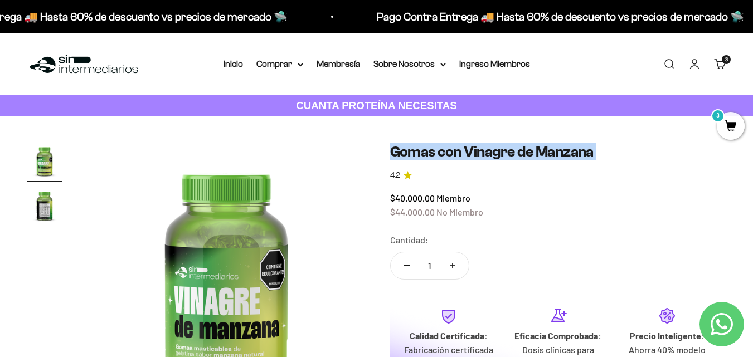
click at [440, 147] on h1 "Gomas con Vinagre de Manzana" at bounding box center [558, 151] width 337 height 17
copy h1 "Gomas con Vinagre de Manzana"
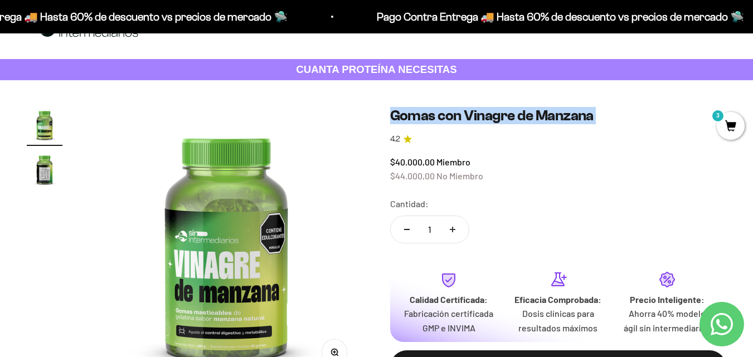
scroll to position [56, 0]
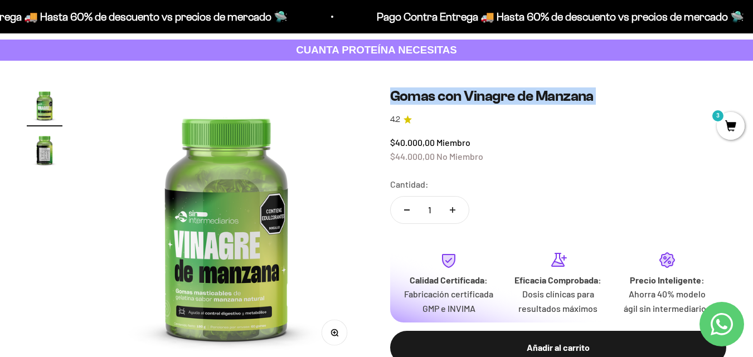
drag, startPoint x: 266, startPoint y: 172, endPoint x: 256, endPoint y: 182, distance: 14.6
click at [265, 173] on img at bounding box center [226, 225] width 274 height 274
click at [275, 239] on img at bounding box center [226, 225] width 274 height 274
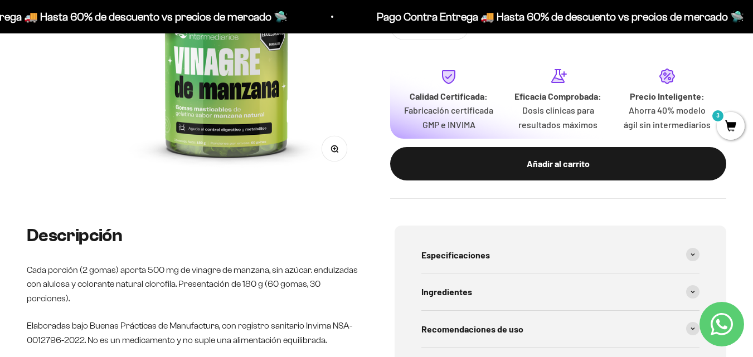
scroll to position [279, 0]
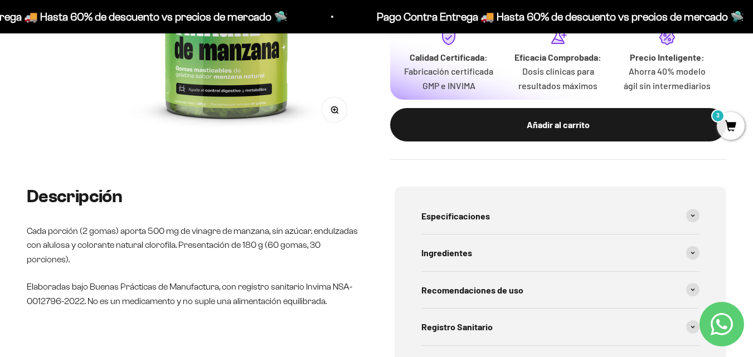
click at [332, 105] on button "Zoom" at bounding box center [334, 109] width 25 height 25
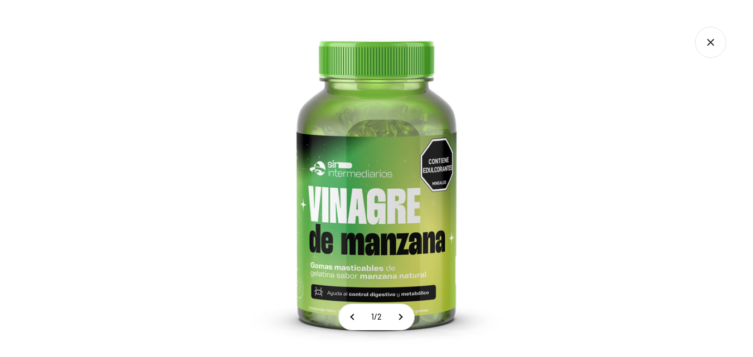
click at [514, 183] on img at bounding box center [376, 178] width 357 height 357
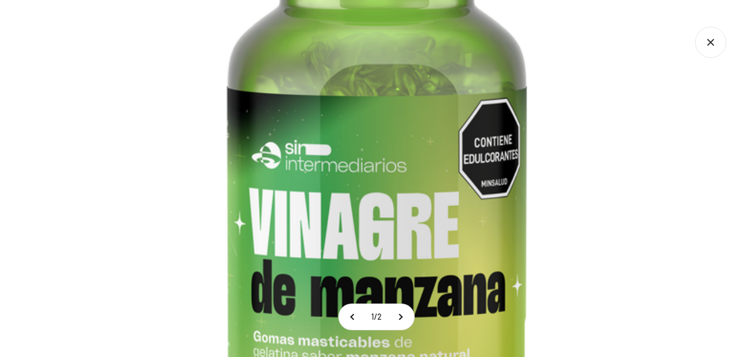
click at [411, 317] on button at bounding box center [400, 317] width 28 height 26
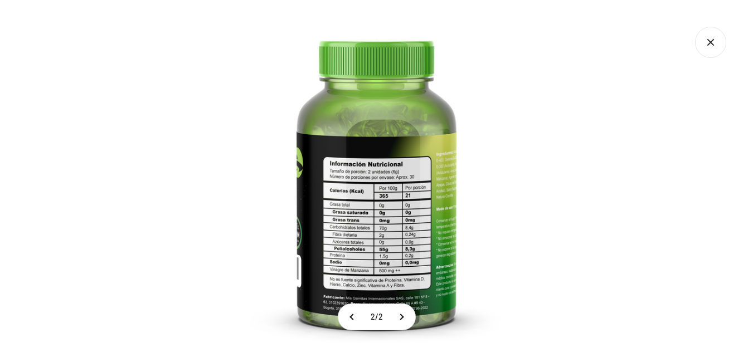
click at [397, 311] on button at bounding box center [401, 317] width 28 height 26
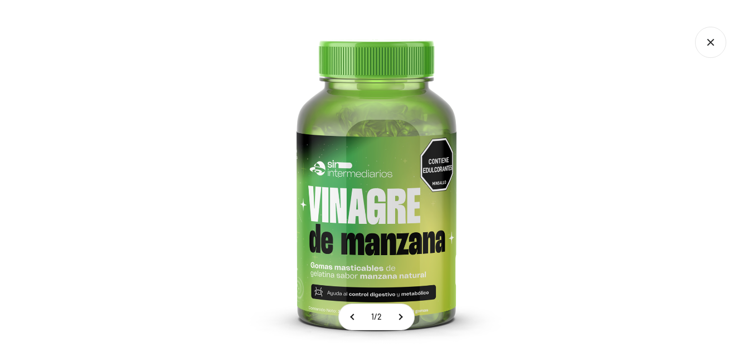
click at [400, 321] on button at bounding box center [400, 317] width 28 height 26
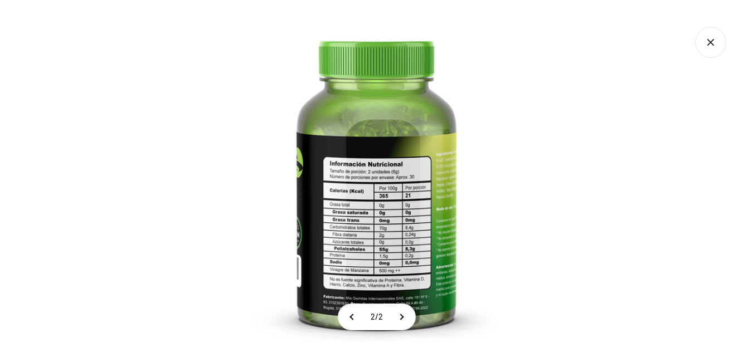
click at [403, 219] on img at bounding box center [376, 178] width 357 height 357
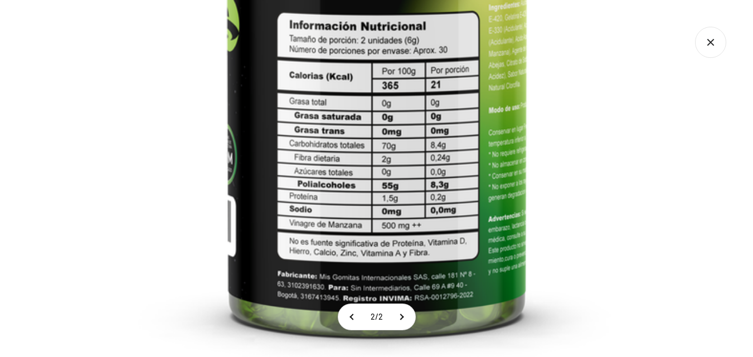
click at [405, 118] on img at bounding box center [376, 52] width 669 height 669
click at [712, 35] on icon "Cerrar galería" at bounding box center [710, 42] width 31 height 31
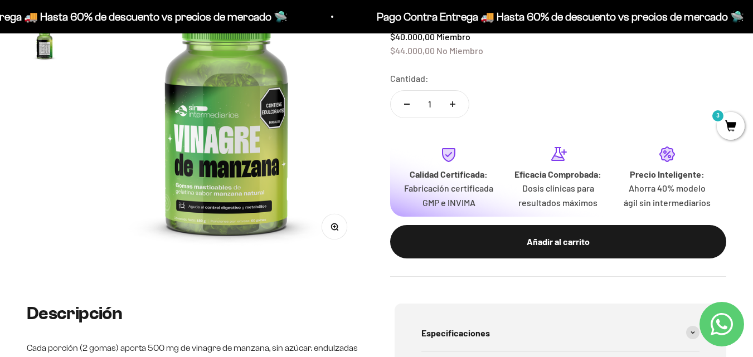
scroll to position [0, 0]
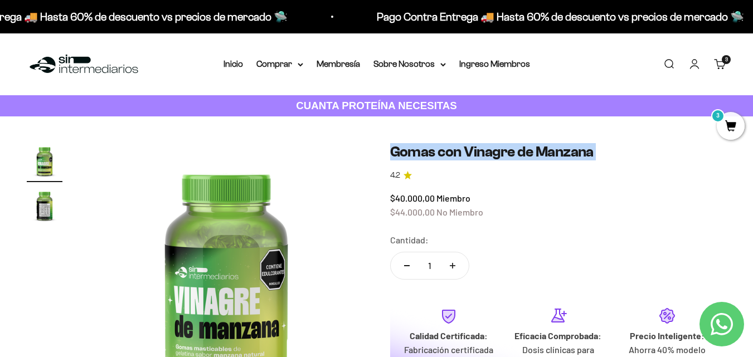
click at [479, 144] on h1 "Gomas con Vinagre de Manzana" at bounding box center [558, 151] width 337 height 17
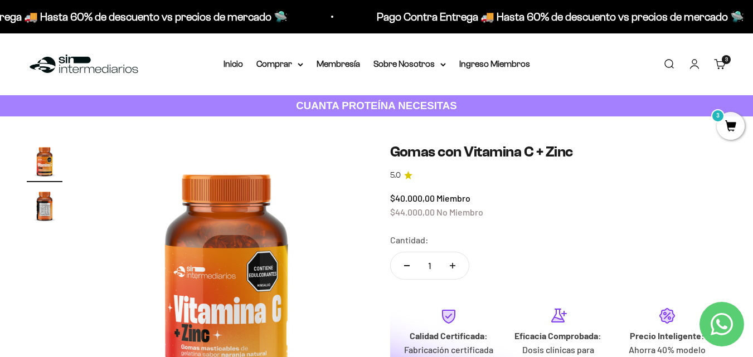
click at [454, 151] on h1 "Gomas con Vitamina C + Zinc" at bounding box center [558, 151] width 337 height 17
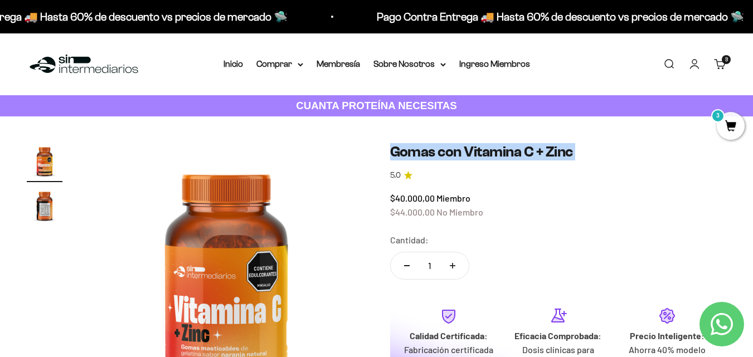
click at [454, 151] on h1 "Gomas con Vitamina C + Zinc" at bounding box center [558, 151] width 337 height 17
click at [247, 279] on img at bounding box center [226, 280] width 274 height 274
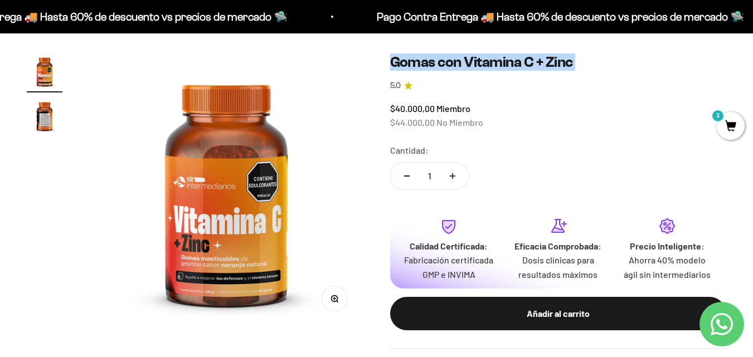
scroll to position [167, 0]
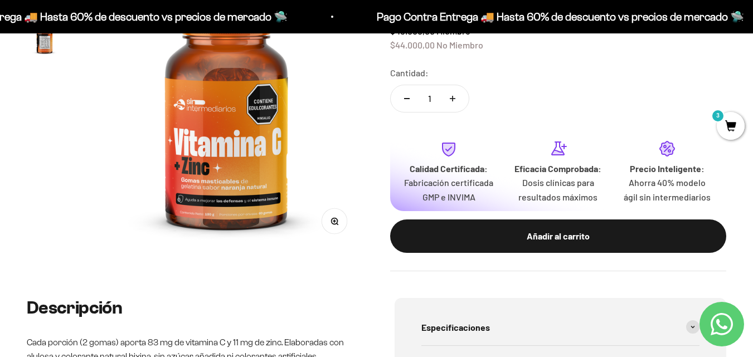
click at [329, 221] on button "Zoom" at bounding box center [334, 221] width 25 height 25
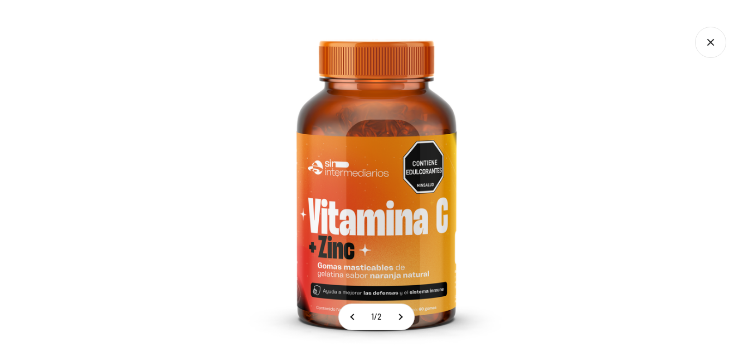
click at [401, 318] on button at bounding box center [400, 317] width 28 height 26
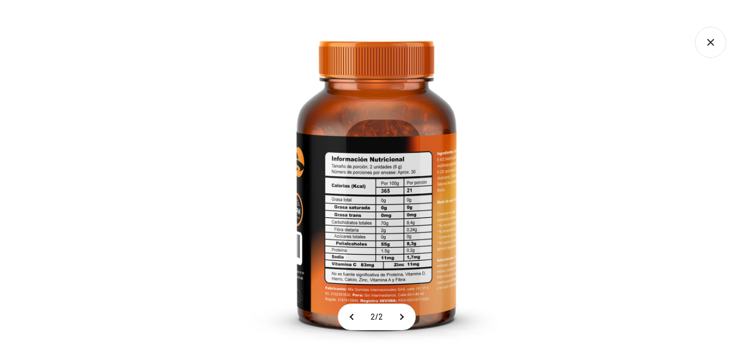
click at [369, 209] on img at bounding box center [376, 178] width 357 height 357
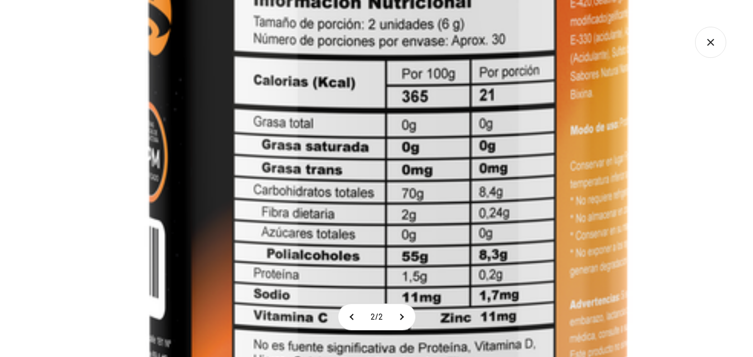
click at [365, 139] on img at bounding box center [388, 59] width 1072 height 1072
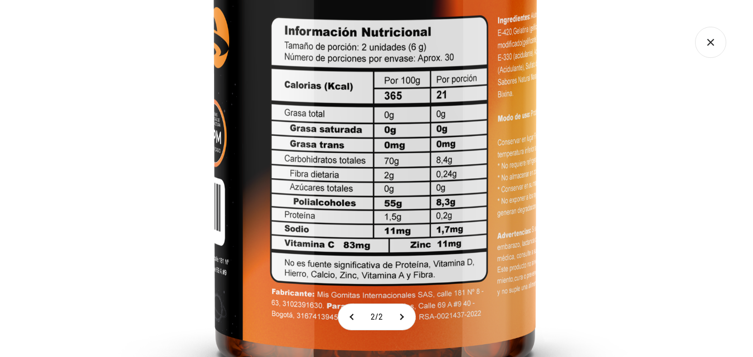
click at [372, 174] on img at bounding box center [374, 70] width 721 height 721
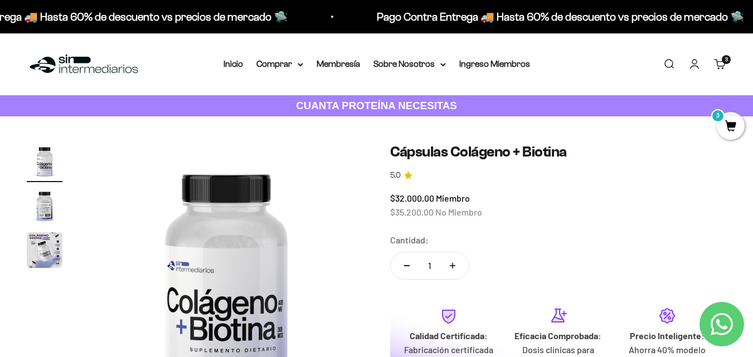
click at [426, 156] on h1 "Cápsulas Colágeno + Biotina" at bounding box center [558, 151] width 337 height 17
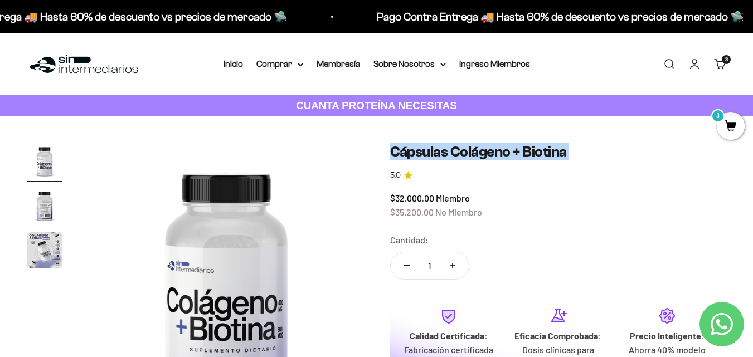
click at [426, 156] on h1 "Cápsulas Colágeno + Biotina" at bounding box center [558, 151] width 337 height 17
copy h1 "Cápsulas Colágeno + Biotina"
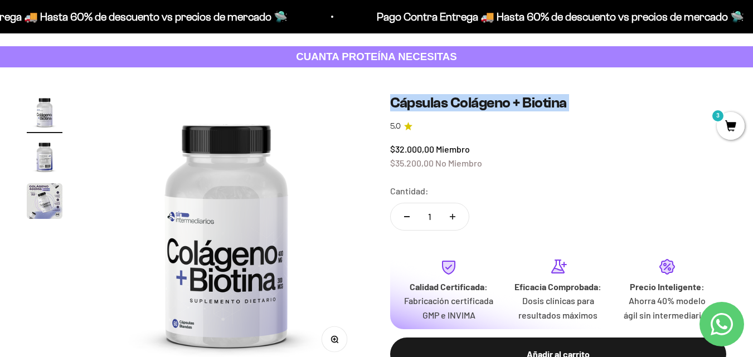
scroll to position [56, 0]
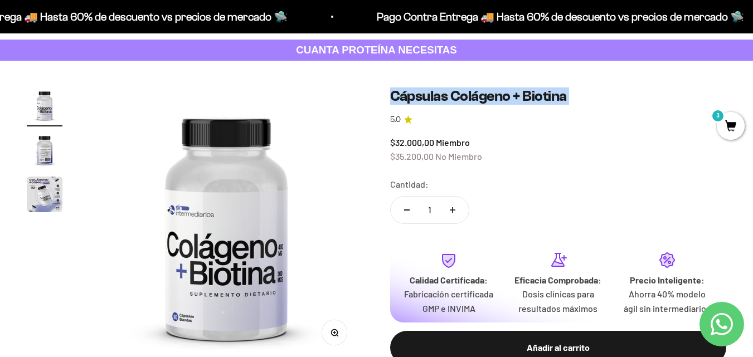
click at [207, 251] on img at bounding box center [226, 225] width 274 height 274
click at [250, 244] on img at bounding box center [226, 225] width 274 height 274
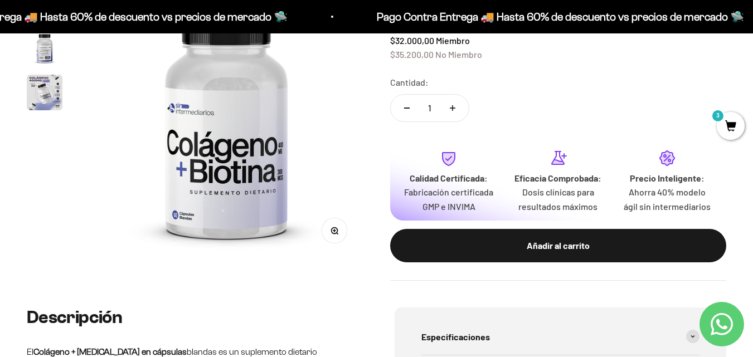
scroll to position [167, 0]
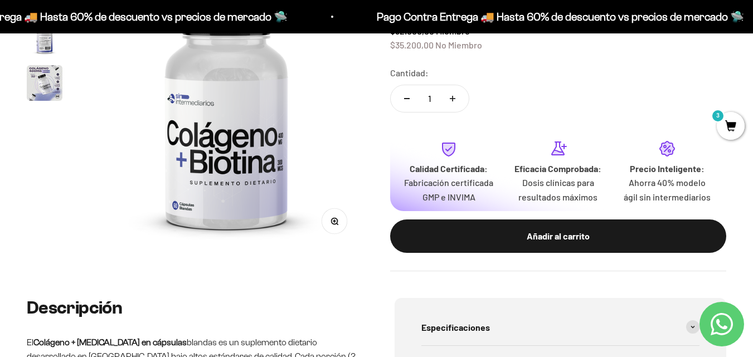
click at [332, 224] on circle "button" at bounding box center [334, 221] width 6 height 6
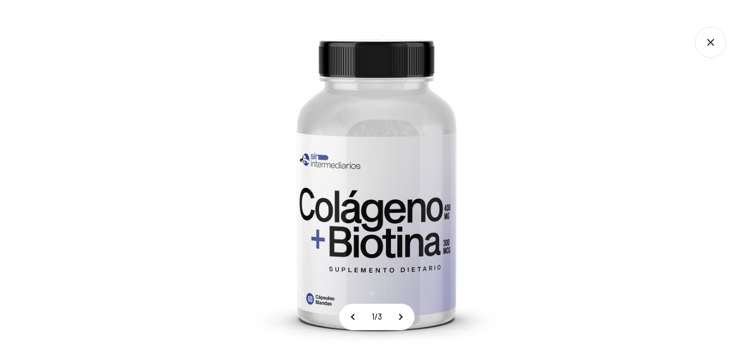
click at [488, 206] on img at bounding box center [376, 178] width 357 height 357
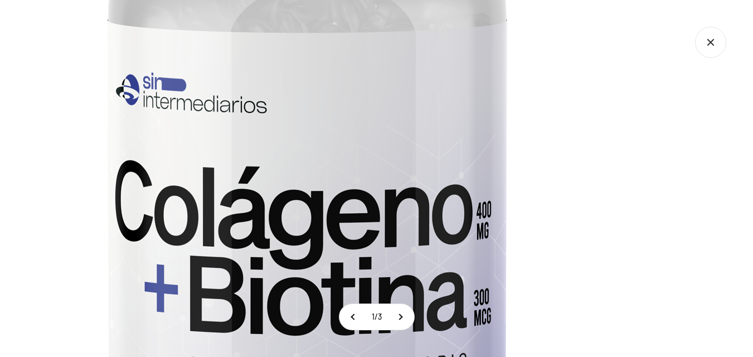
click at [411, 322] on button at bounding box center [400, 317] width 28 height 26
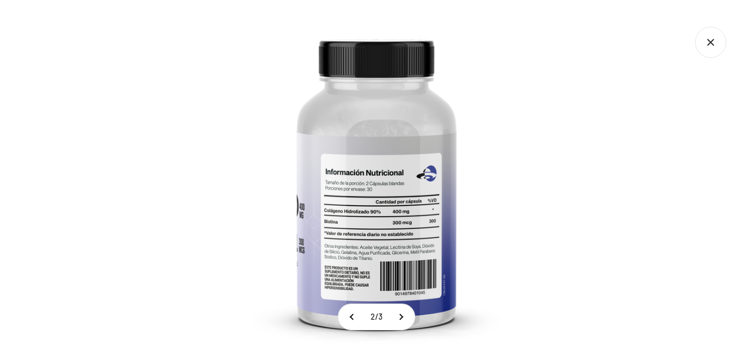
click at [395, 220] on img at bounding box center [376, 178] width 357 height 357
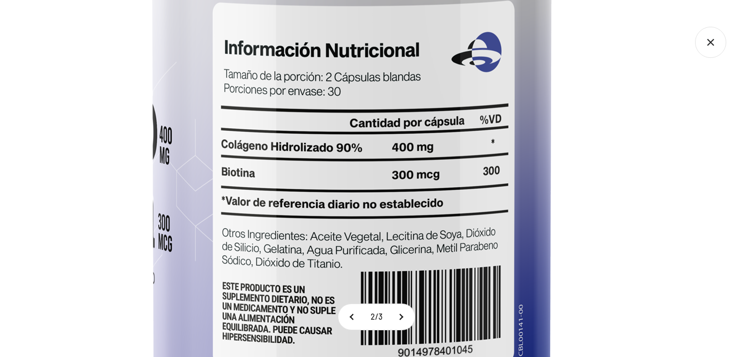
click at [394, 172] on img at bounding box center [352, 65] width 892 height 892
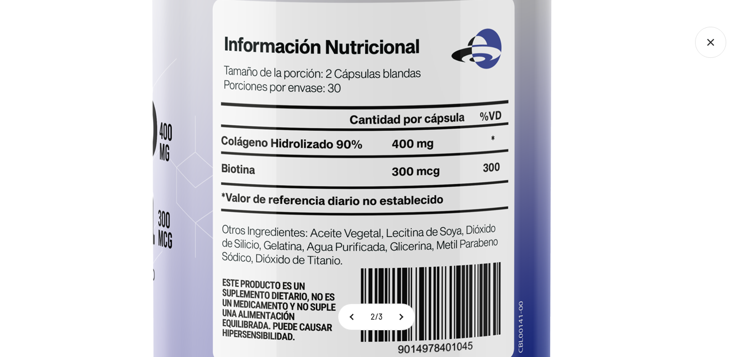
click at [715, 46] on icon "Cerrar galería" at bounding box center [710, 42] width 31 height 31
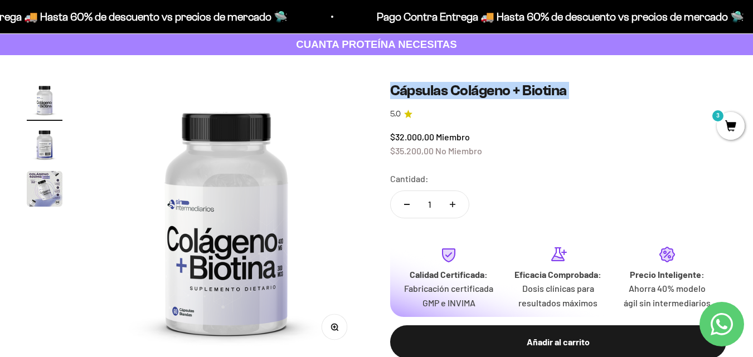
scroll to position [0, 0]
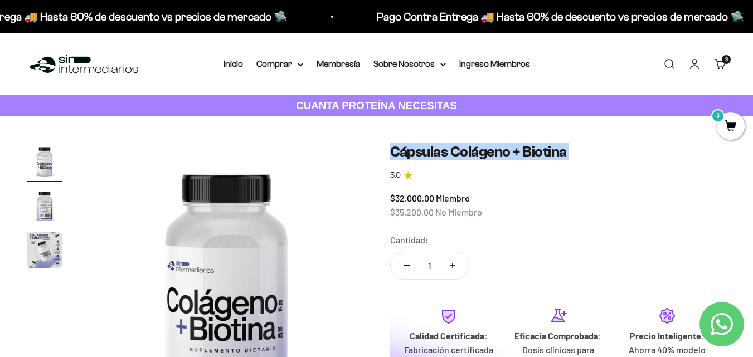
click at [498, 153] on h1 "Cápsulas Colágeno + Biotina" at bounding box center [558, 151] width 337 height 17
click at [288, 62] on summary "Comprar" at bounding box center [279, 64] width 47 height 14
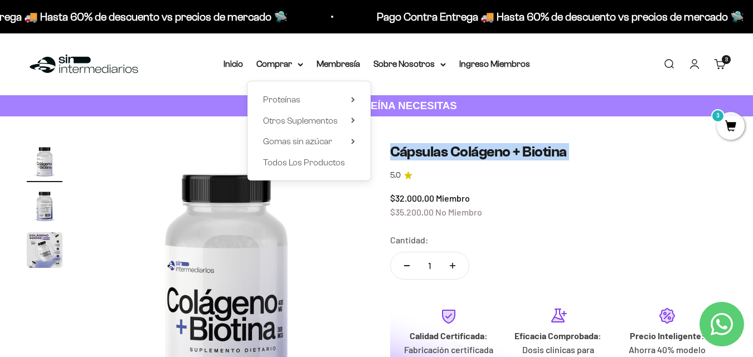
click at [290, 164] on span "Todos Los Productos" at bounding box center [304, 162] width 82 height 9
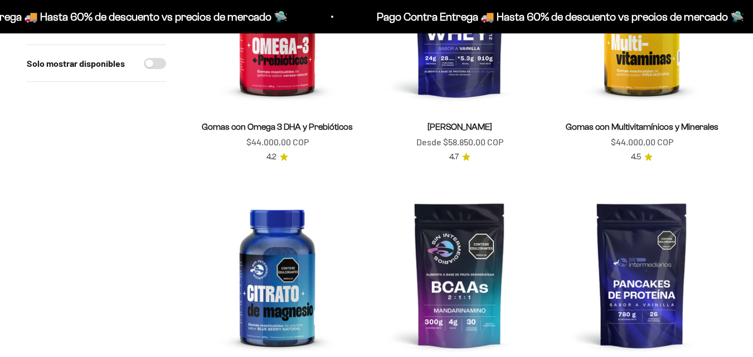
scroll to position [502, 0]
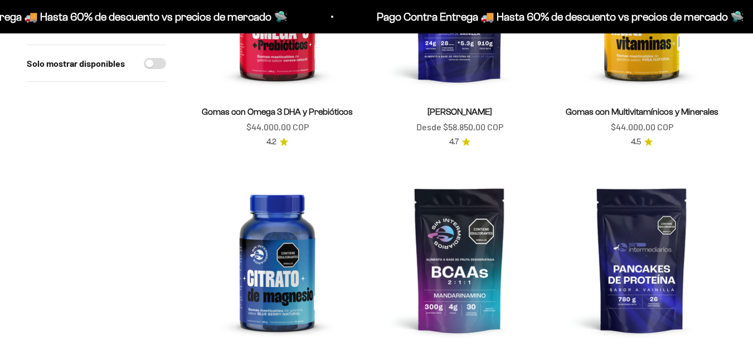
click at [298, 280] on img at bounding box center [277, 260] width 169 height 169
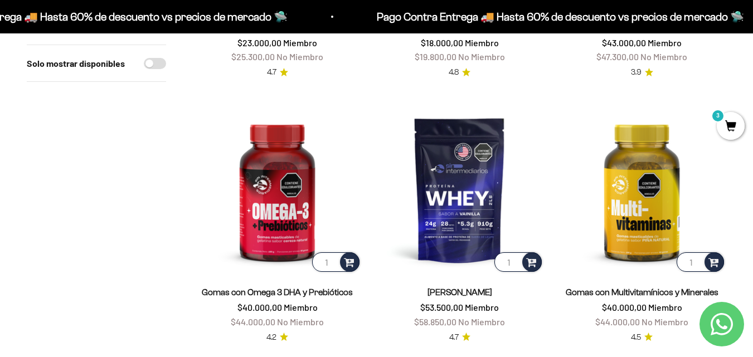
scroll to position [335, 0]
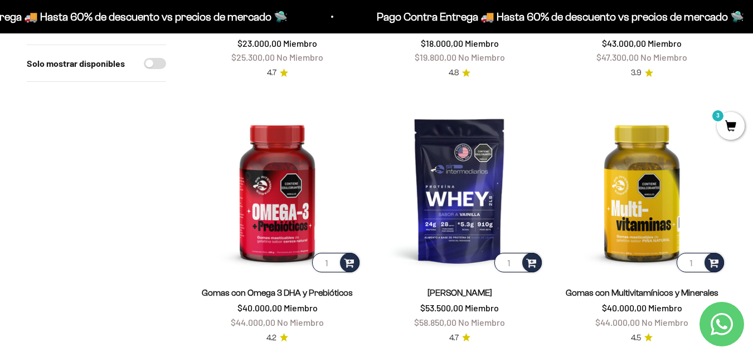
click at [309, 208] on img at bounding box center [277, 190] width 169 height 169
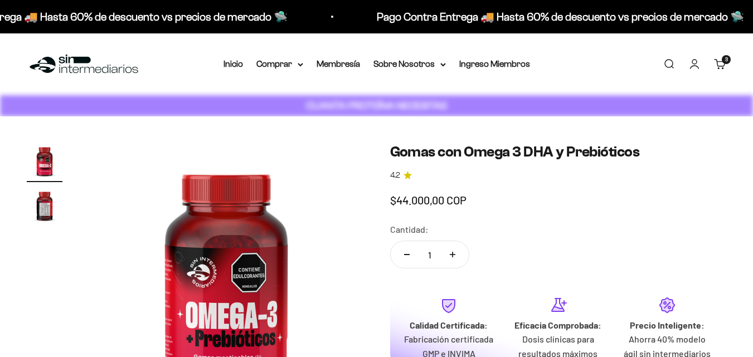
click at [299, 226] on img at bounding box center [226, 280] width 274 height 274
